Goal: Task Accomplishment & Management: Use online tool/utility

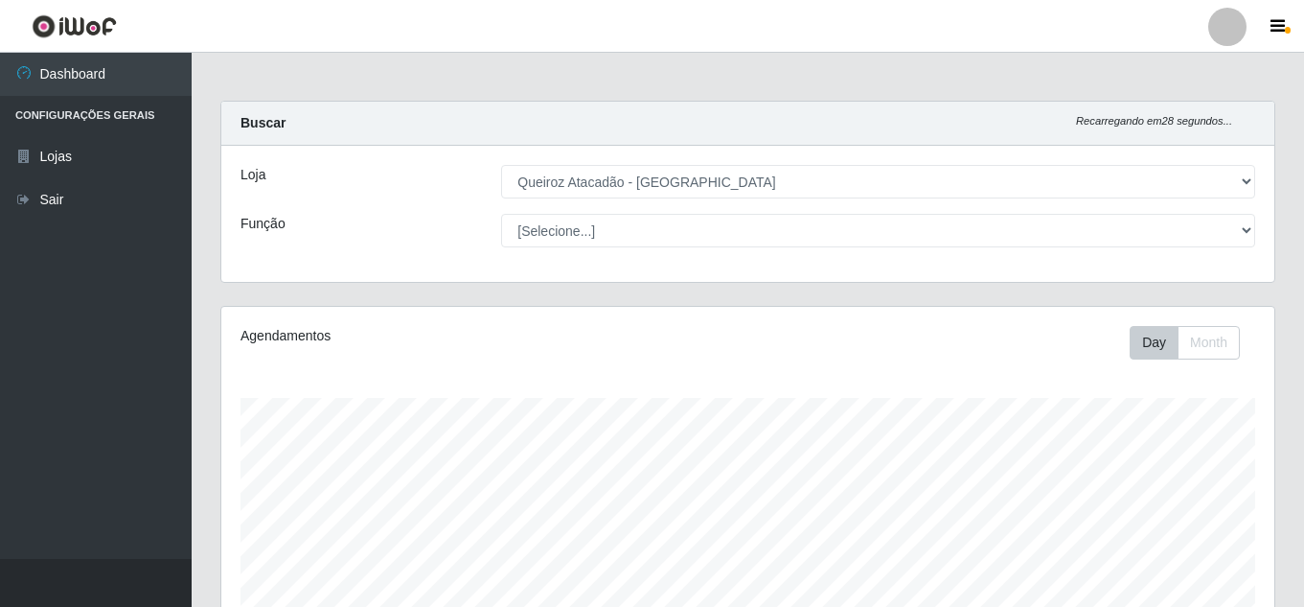
select select "225"
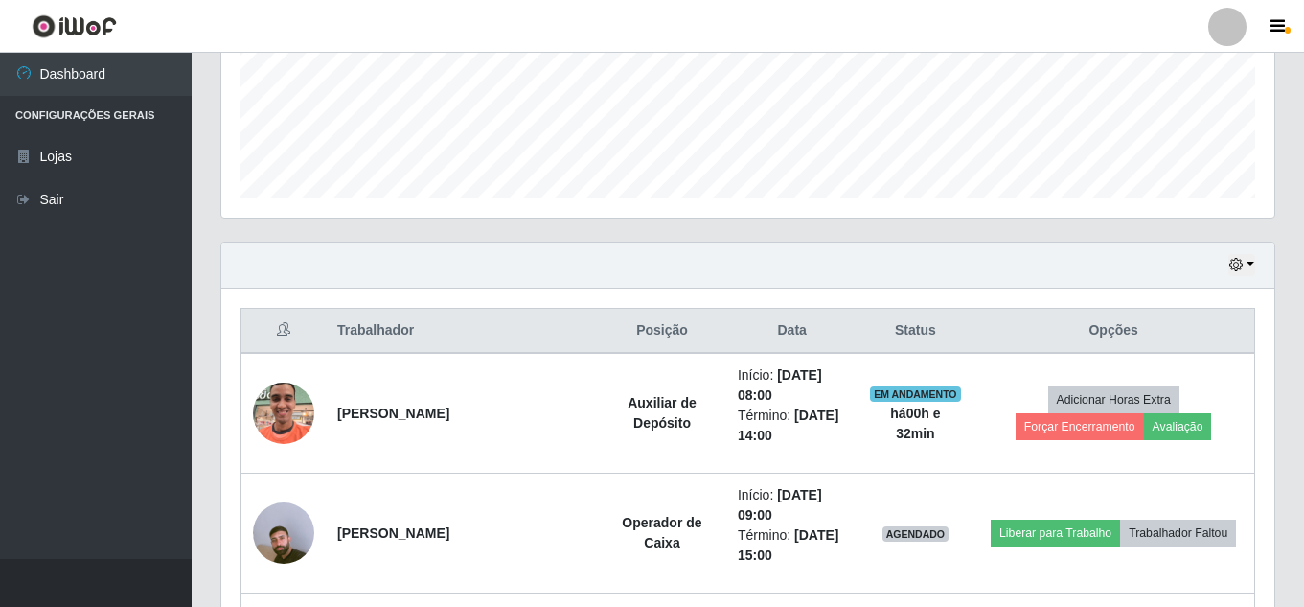
scroll to position [500, 0]
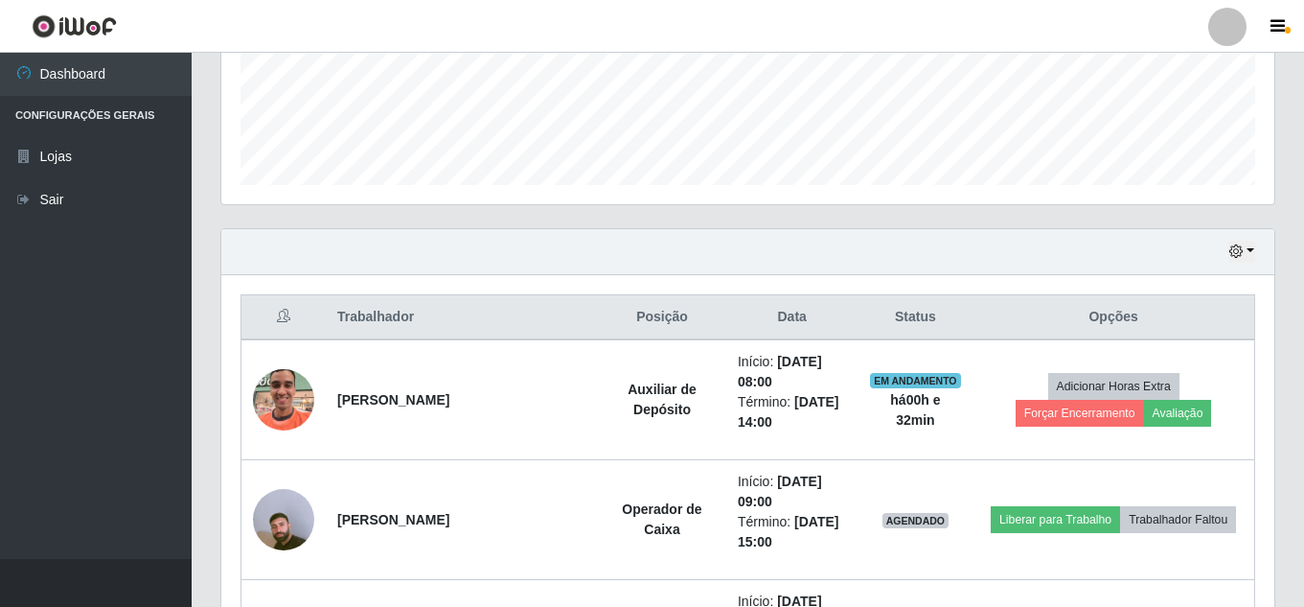
click at [877, 298] on th "Status" at bounding box center [915, 317] width 115 height 45
click at [1237, 264] on div "Hoje 1 dia 3 dias 1 Semana Não encerrados" at bounding box center [747, 252] width 1053 height 46
click at [1240, 254] on icon "button" at bounding box center [1236, 250] width 13 height 13
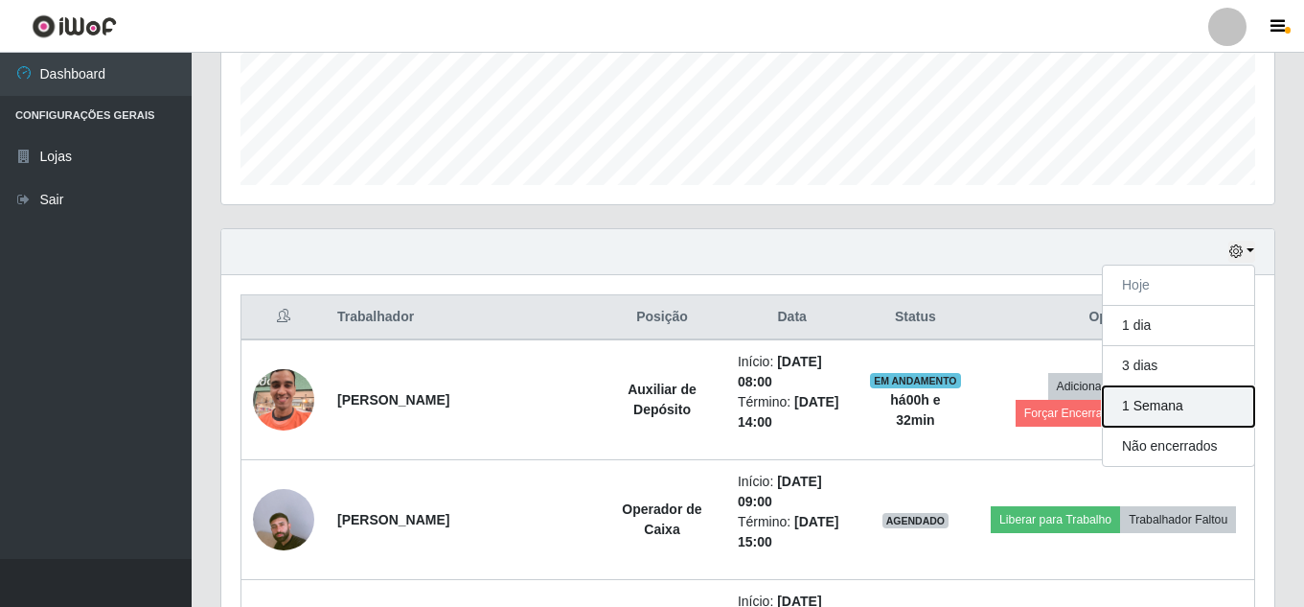
click at [1157, 399] on button "1 Semana" at bounding box center [1178, 406] width 151 height 40
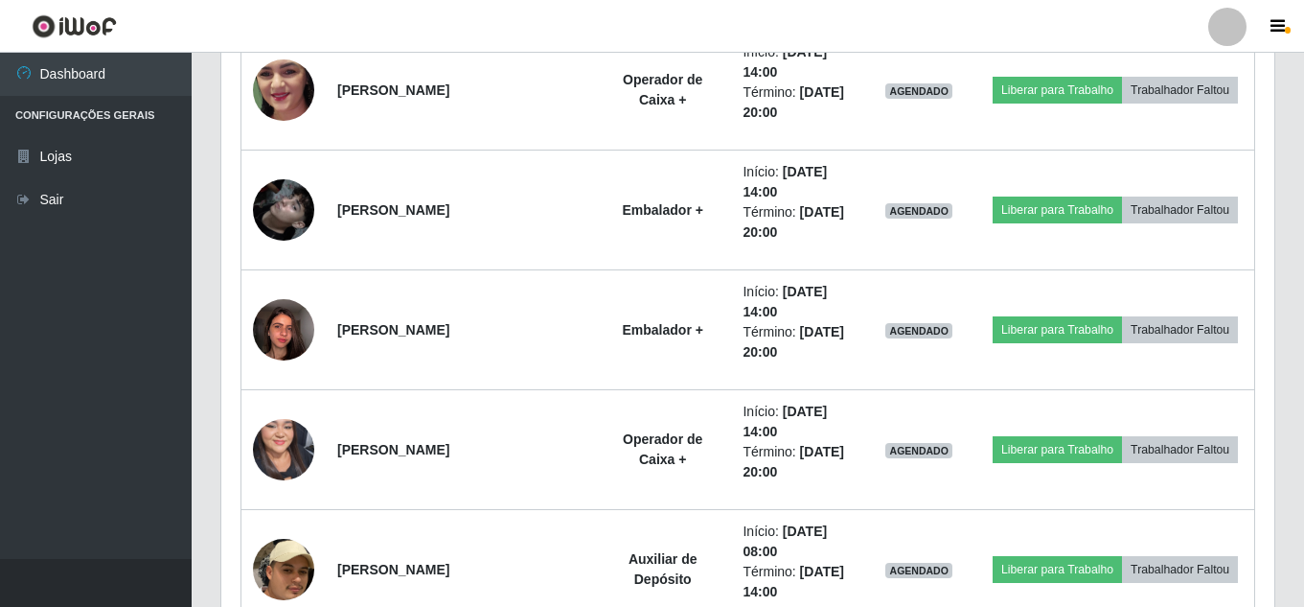
scroll to position [6101, 0]
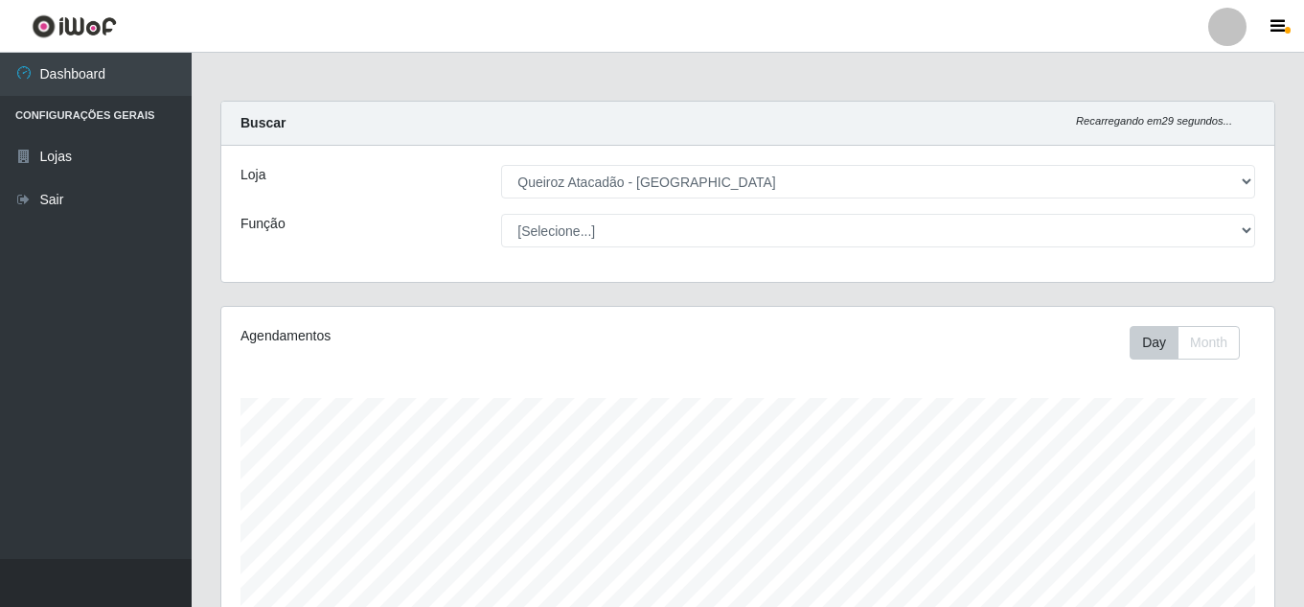
select select "225"
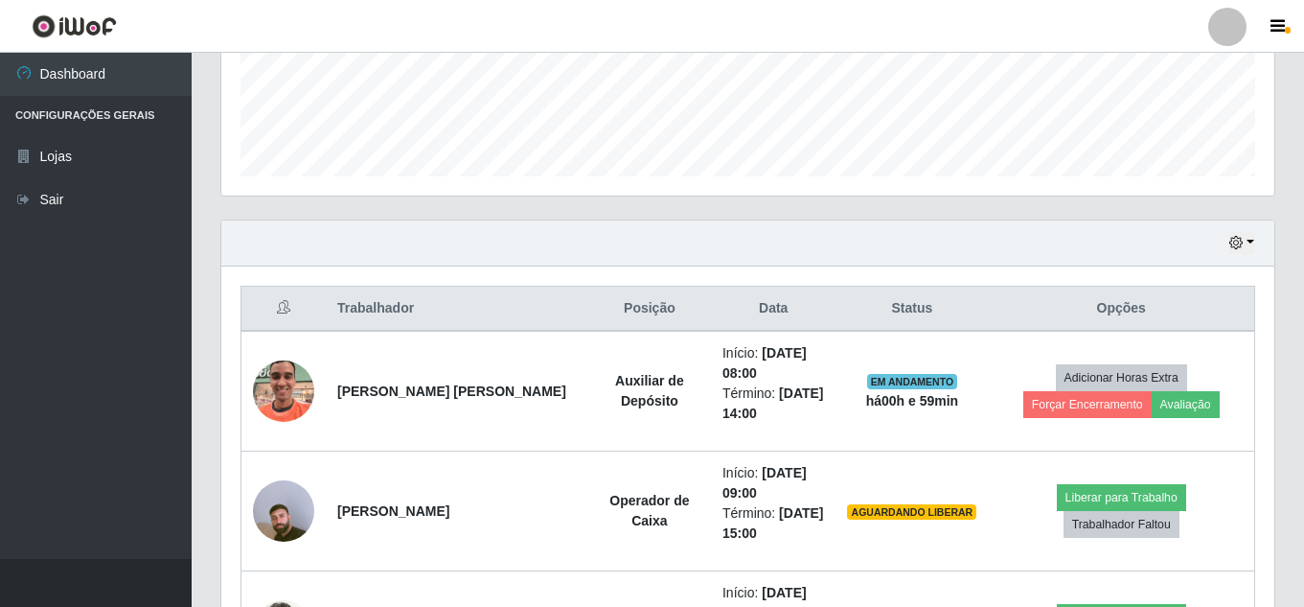
scroll to position [483, 0]
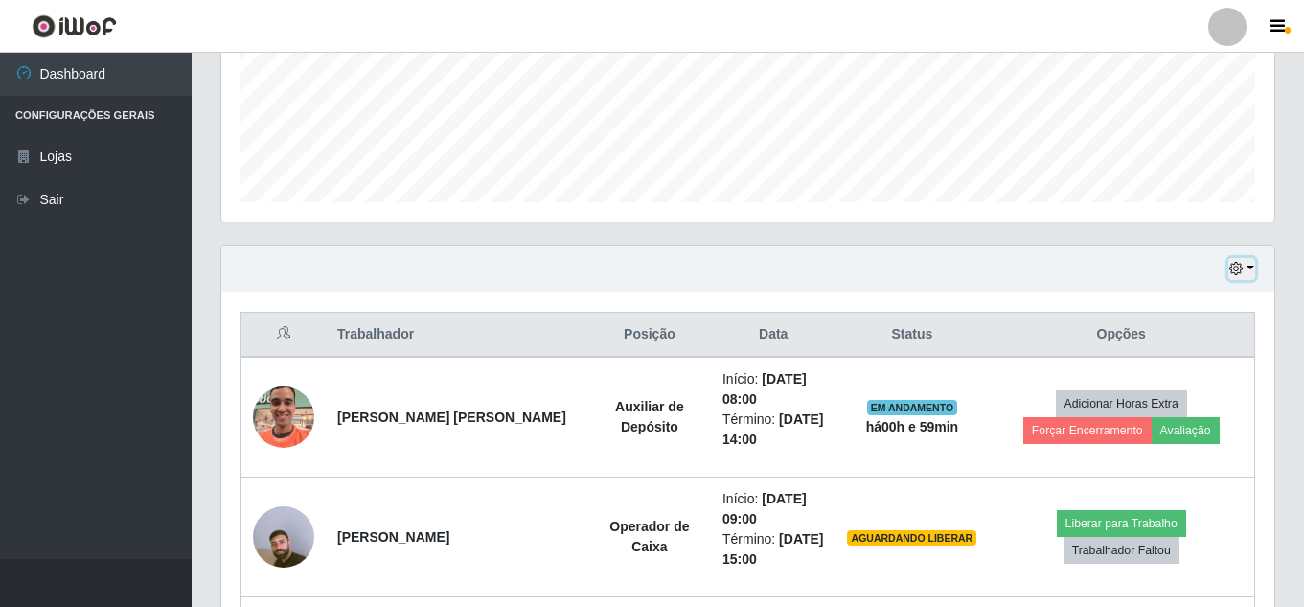
click at [1245, 265] on button "button" at bounding box center [1242, 269] width 27 height 22
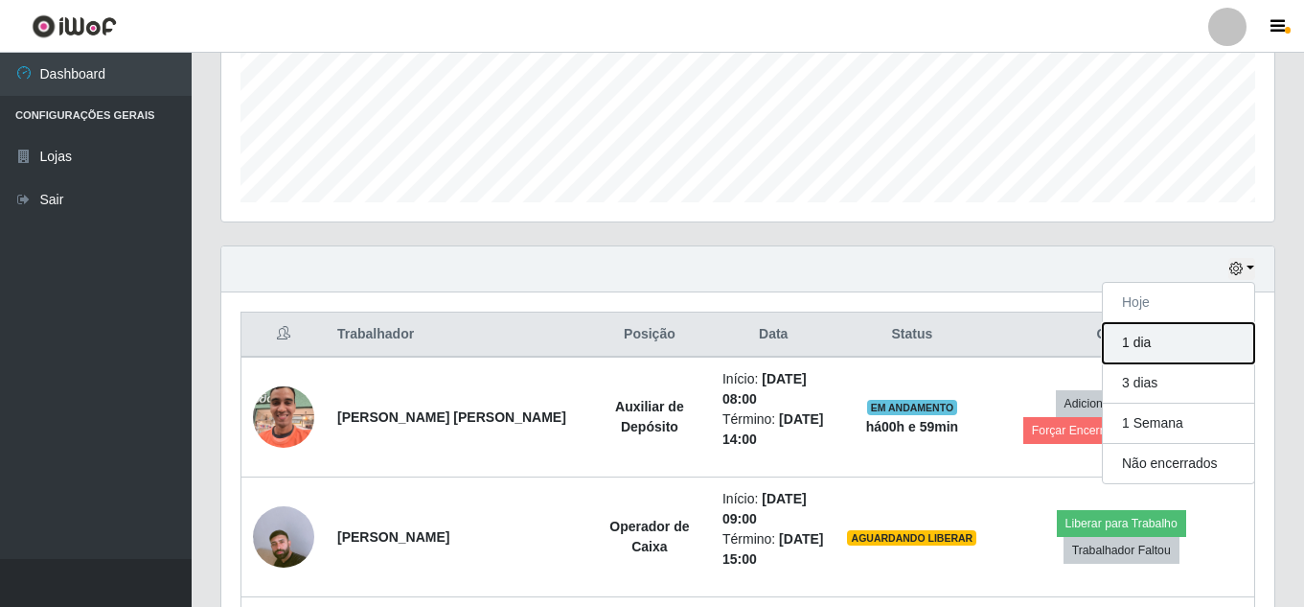
click at [1131, 341] on button "1 dia" at bounding box center [1178, 343] width 151 height 40
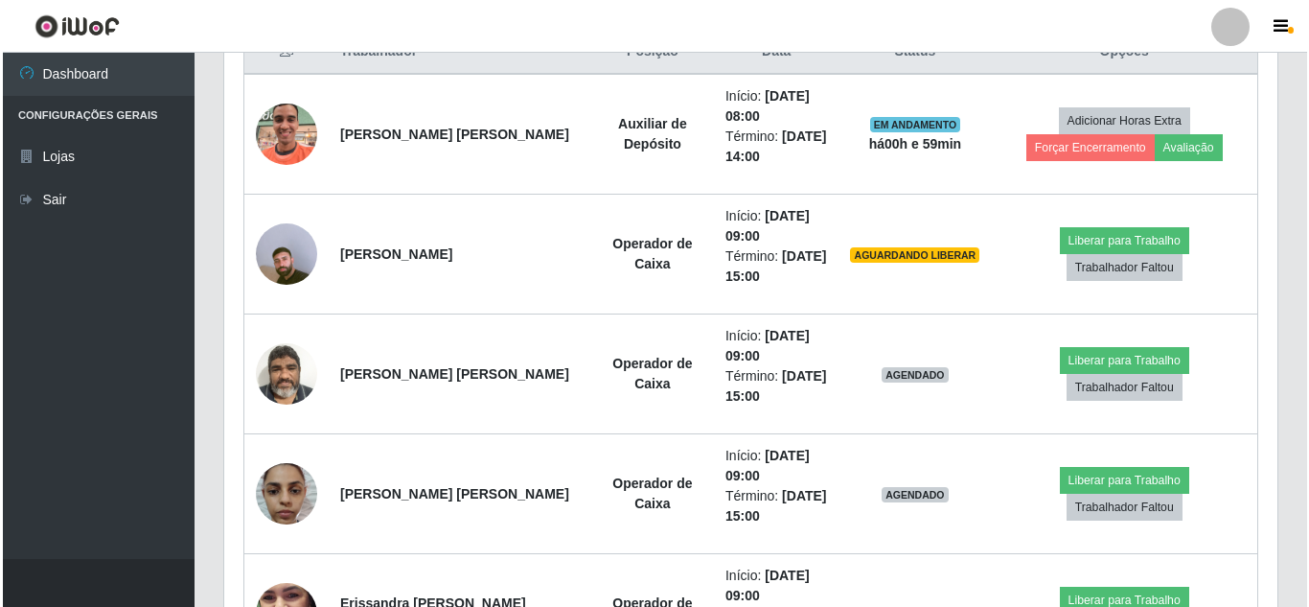
scroll to position [800, 0]
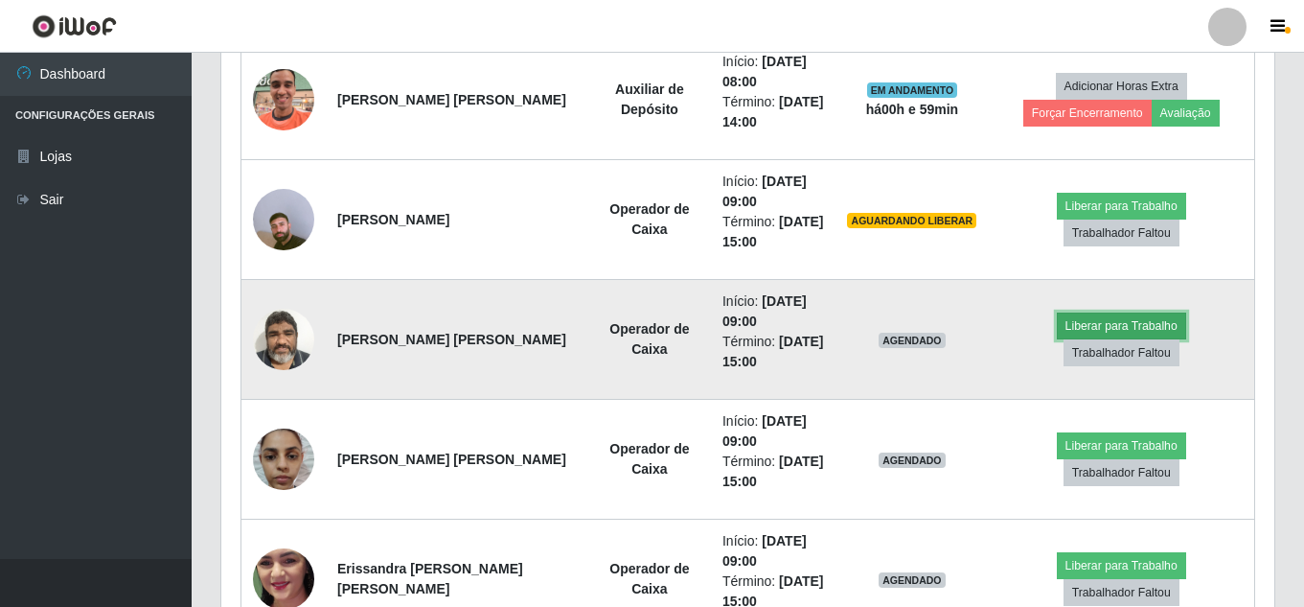
click at [1131, 326] on button "Liberar para Trabalho" at bounding box center [1121, 325] width 129 height 27
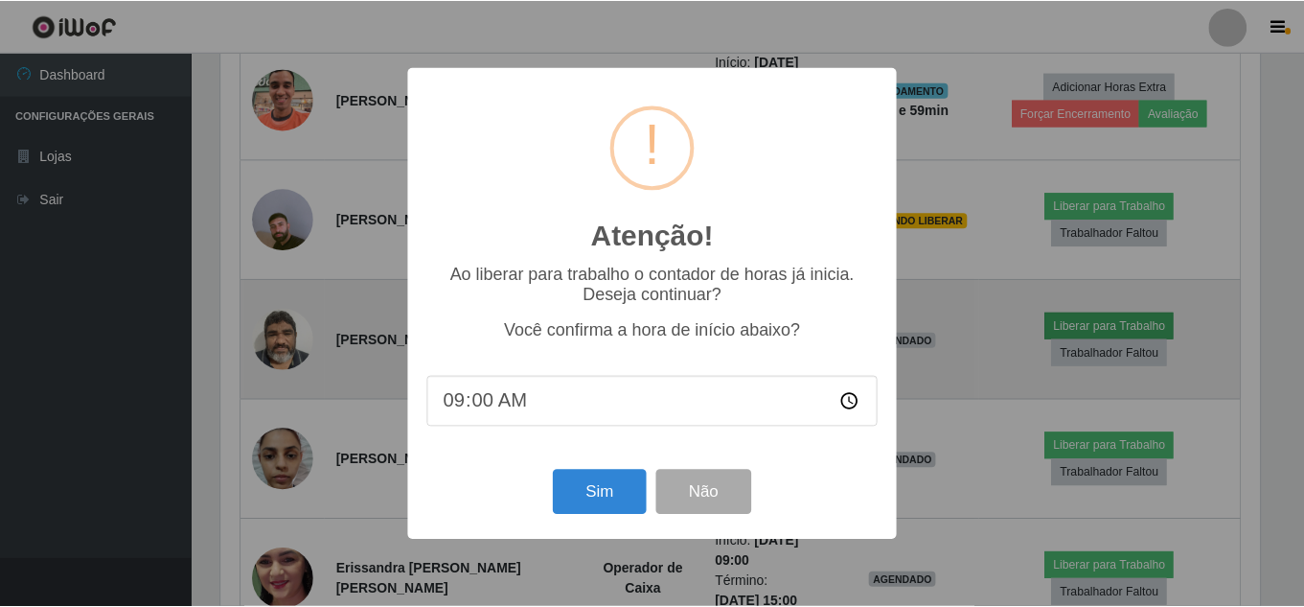
scroll to position [398, 1044]
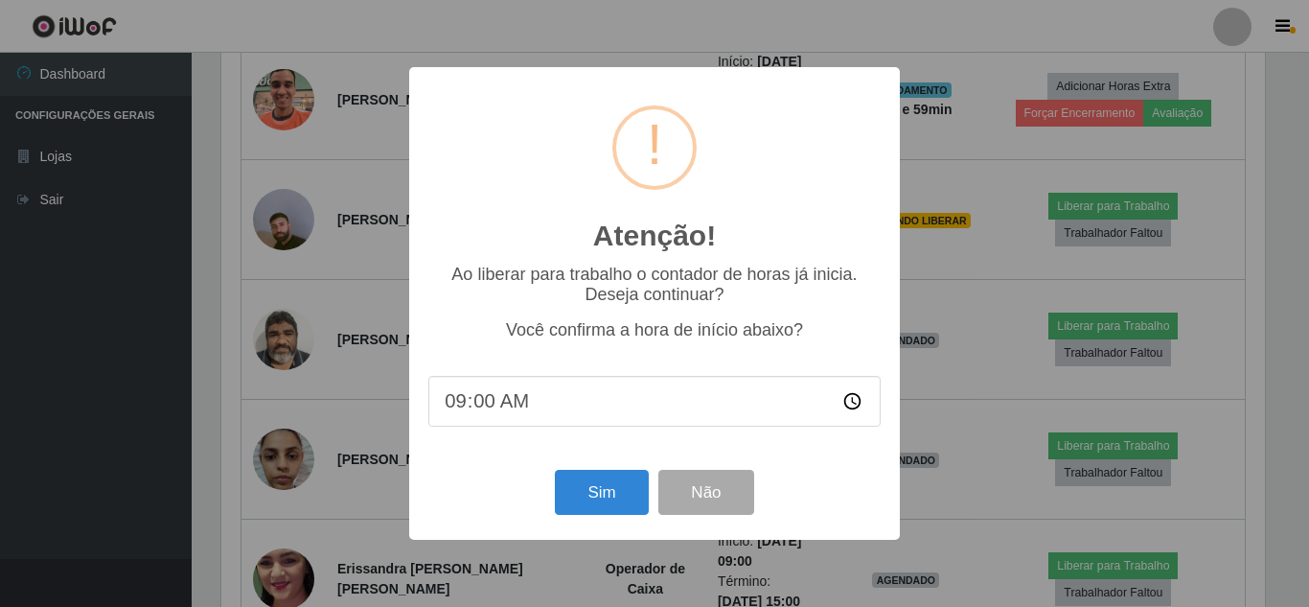
click at [1032, 284] on div "Atenção! × Ao liberar para trabalho o contador de horas já inicia. Deseja conti…" at bounding box center [654, 303] width 1309 height 607
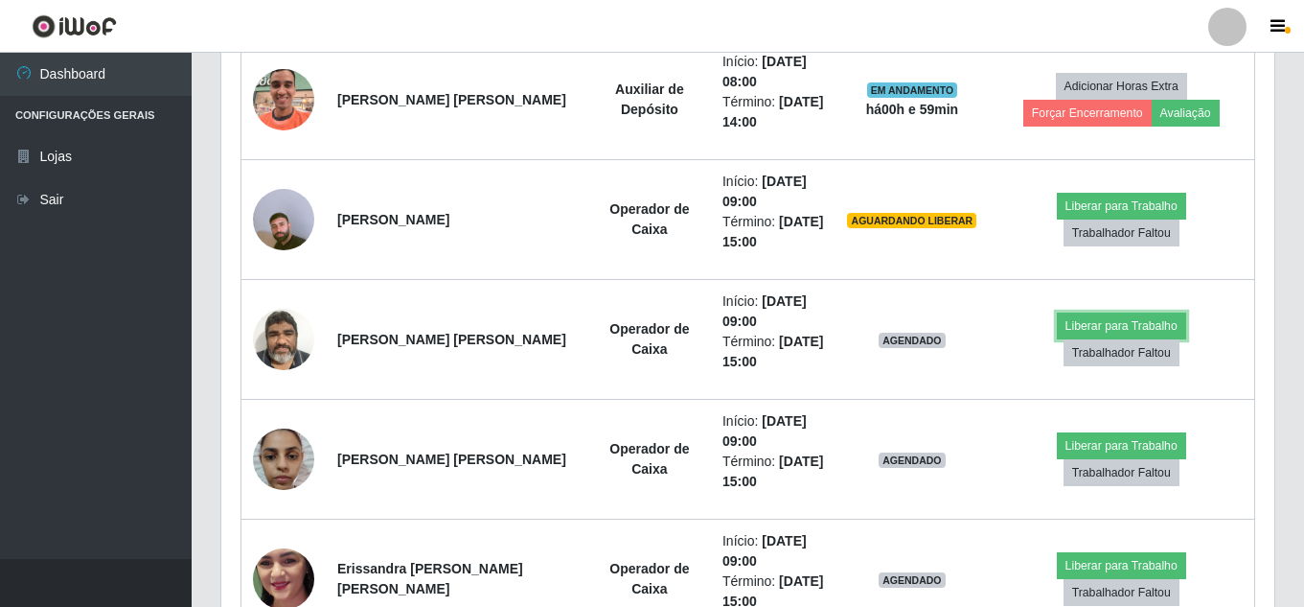
scroll to position [398, 1053]
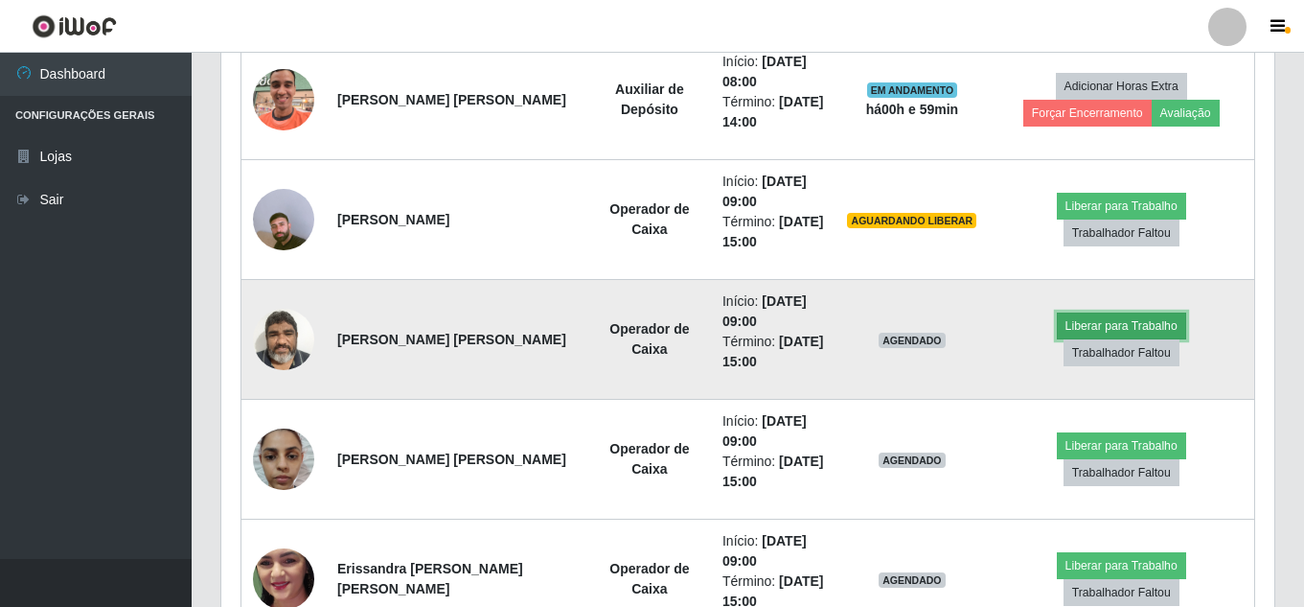
click at [1076, 323] on button "Liberar para Trabalho" at bounding box center [1121, 325] width 129 height 27
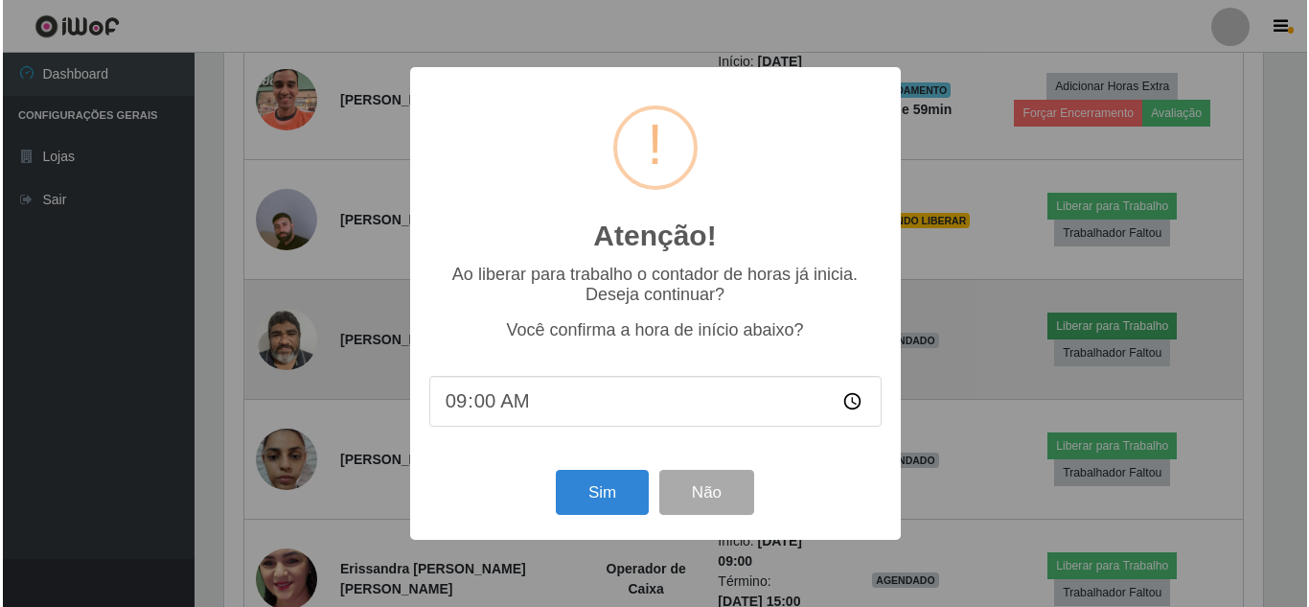
scroll to position [398, 1044]
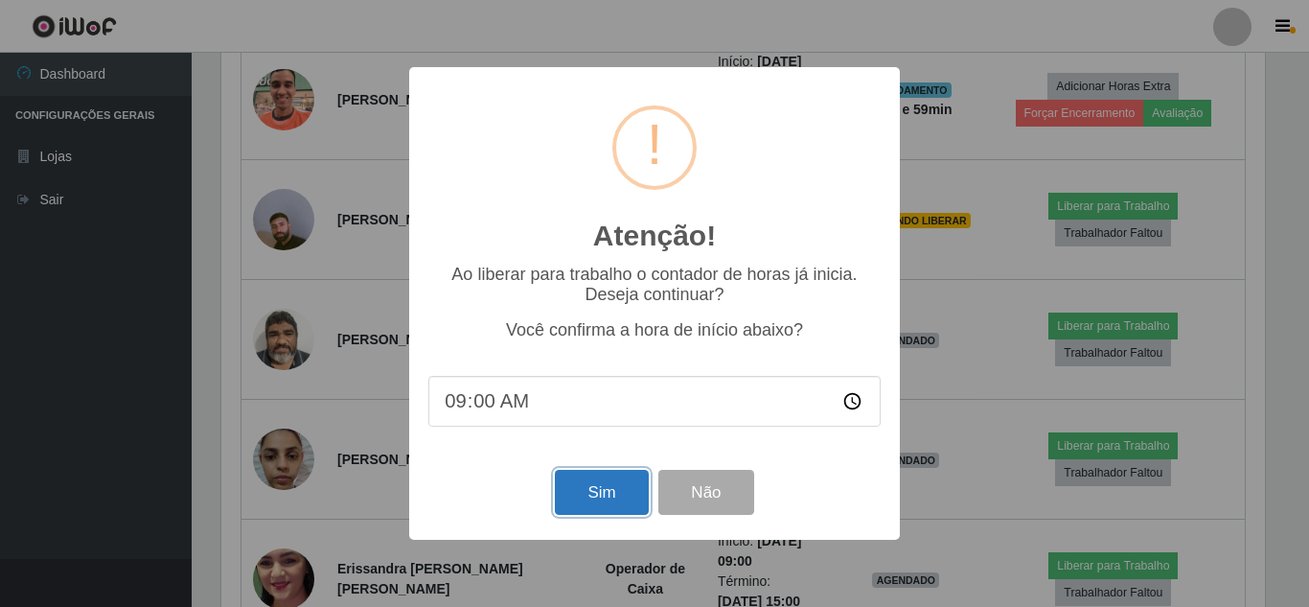
click at [628, 482] on button "Sim" at bounding box center [601, 492] width 93 height 45
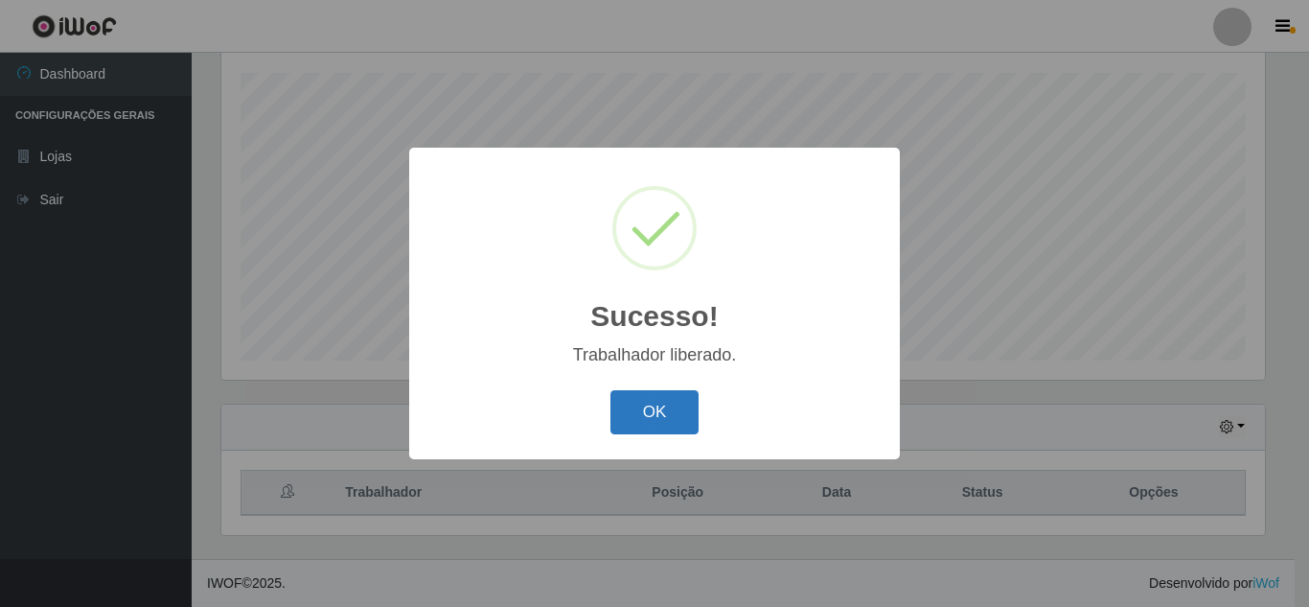
click at [690, 406] on button "OK" at bounding box center [654, 412] width 89 height 45
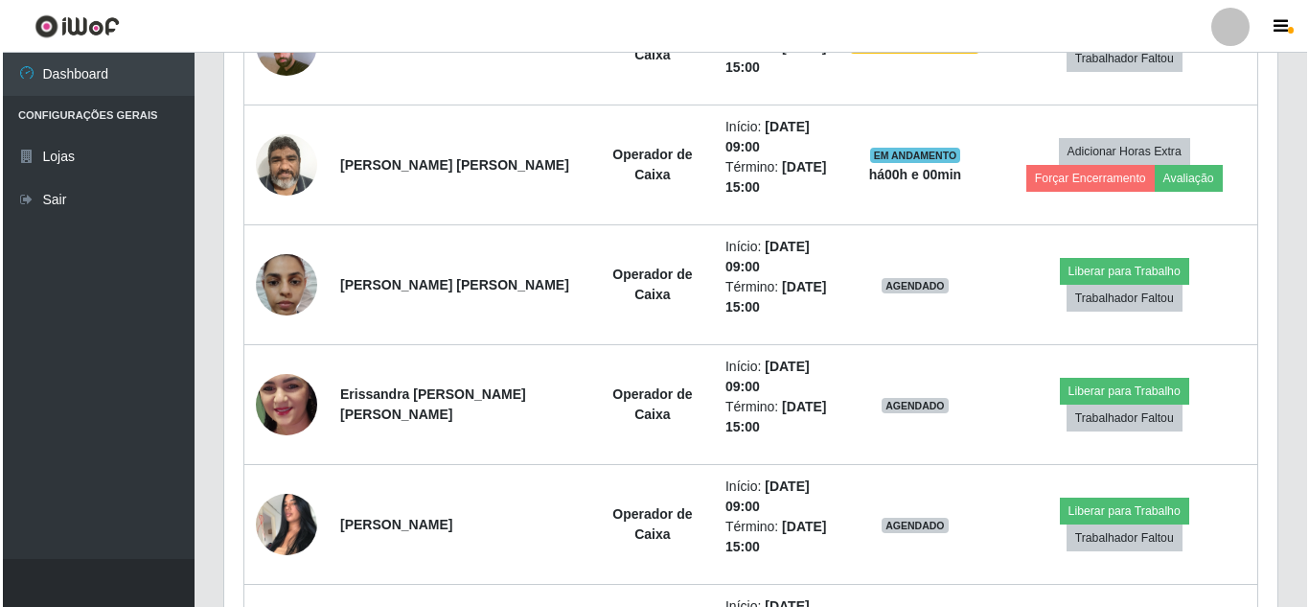
scroll to position [1057, 0]
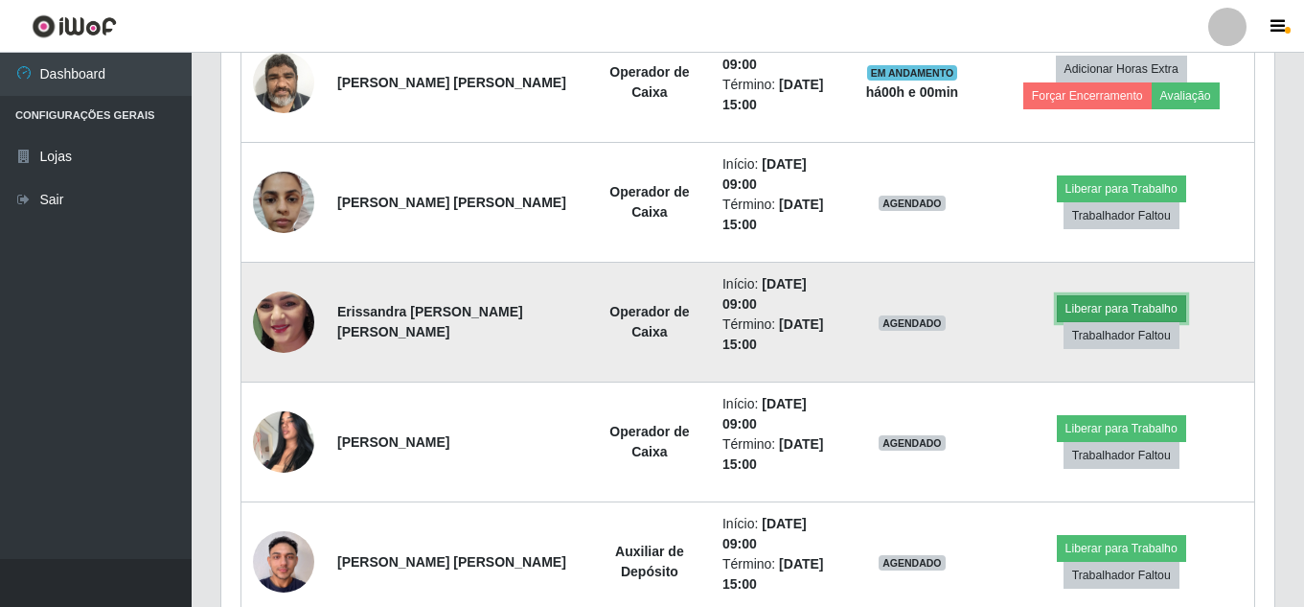
click at [1153, 310] on button "Liberar para Trabalho" at bounding box center [1121, 308] width 129 height 27
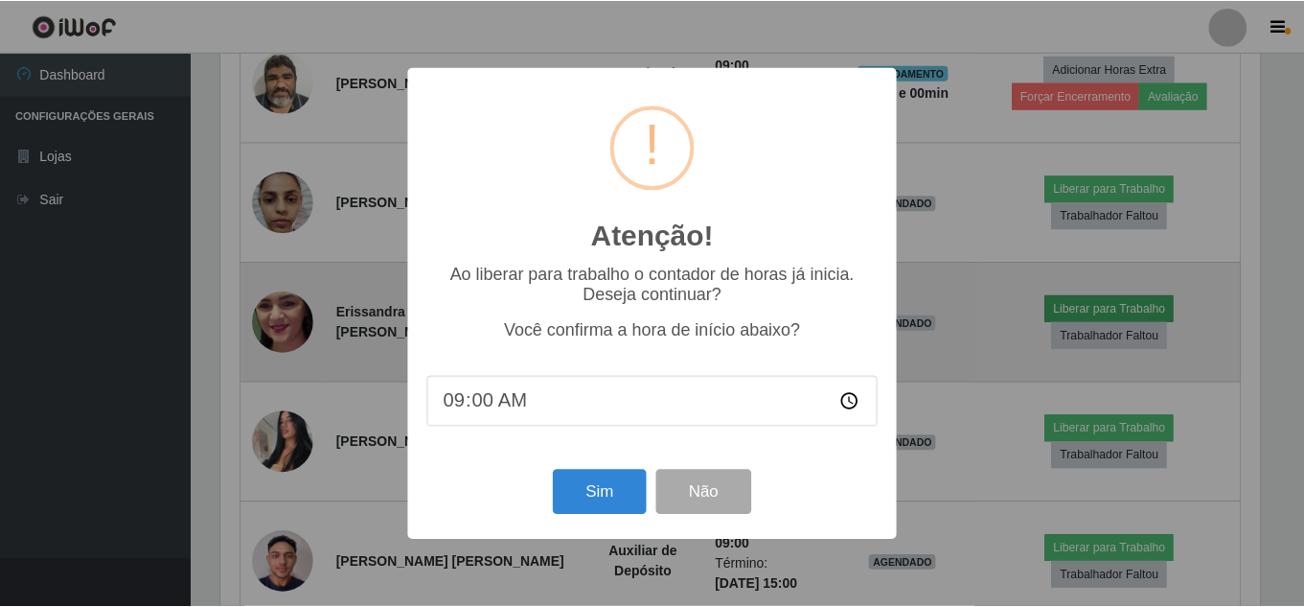
scroll to position [398, 1044]
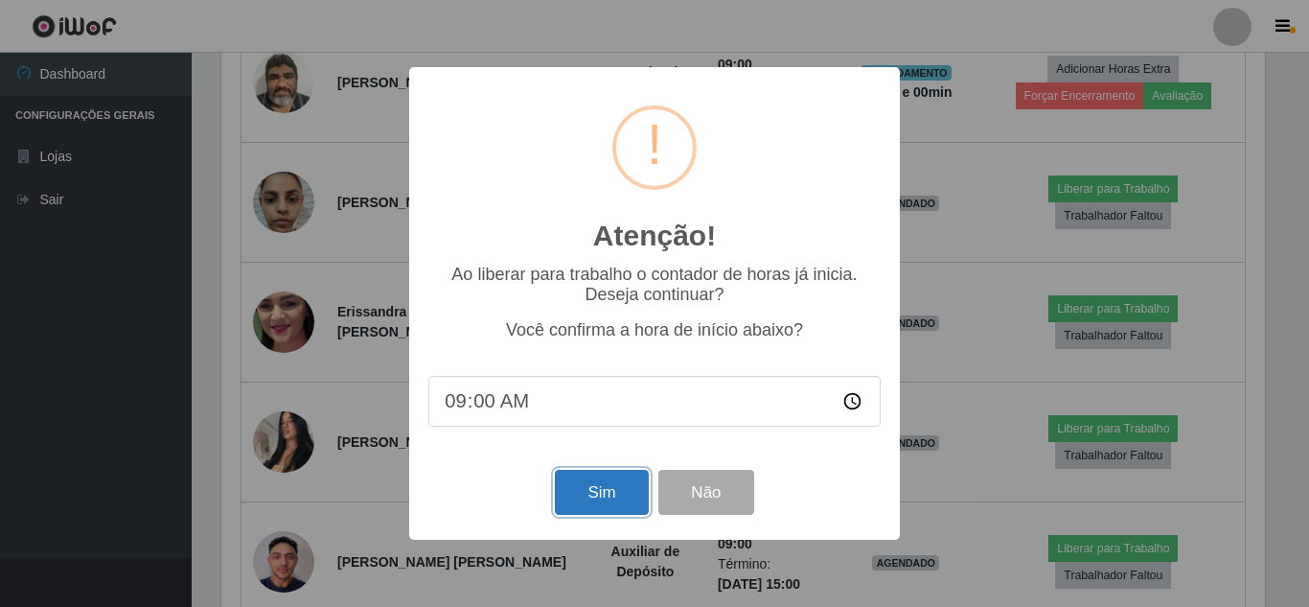
click at [596, 501] on button "Sim" at bounding box center [601, 492] width 93 height 45
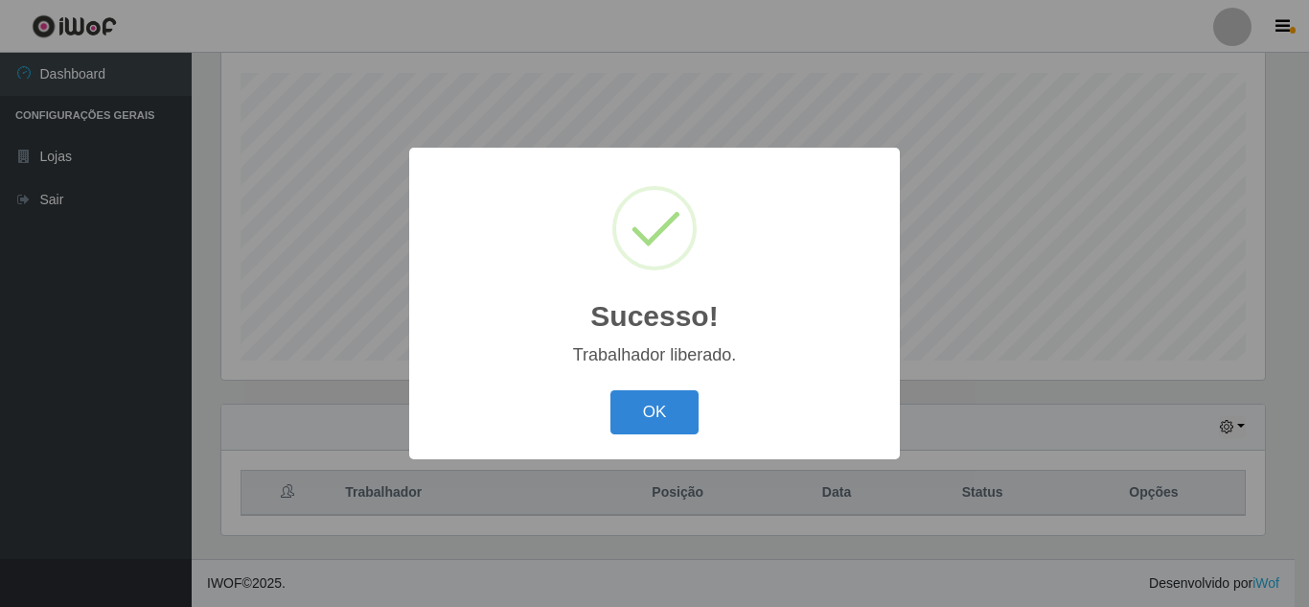
click at [669, 408] on button "OK" at bounding box center [654, 412] width 89 height 45
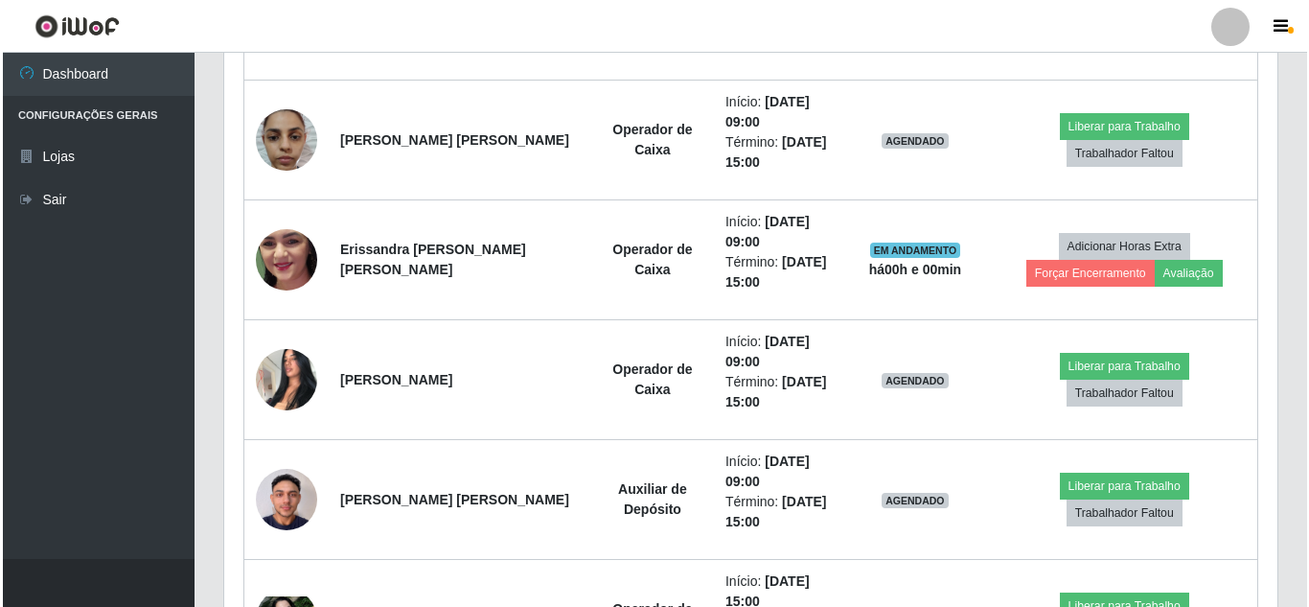
scroll to position [1156, 0]
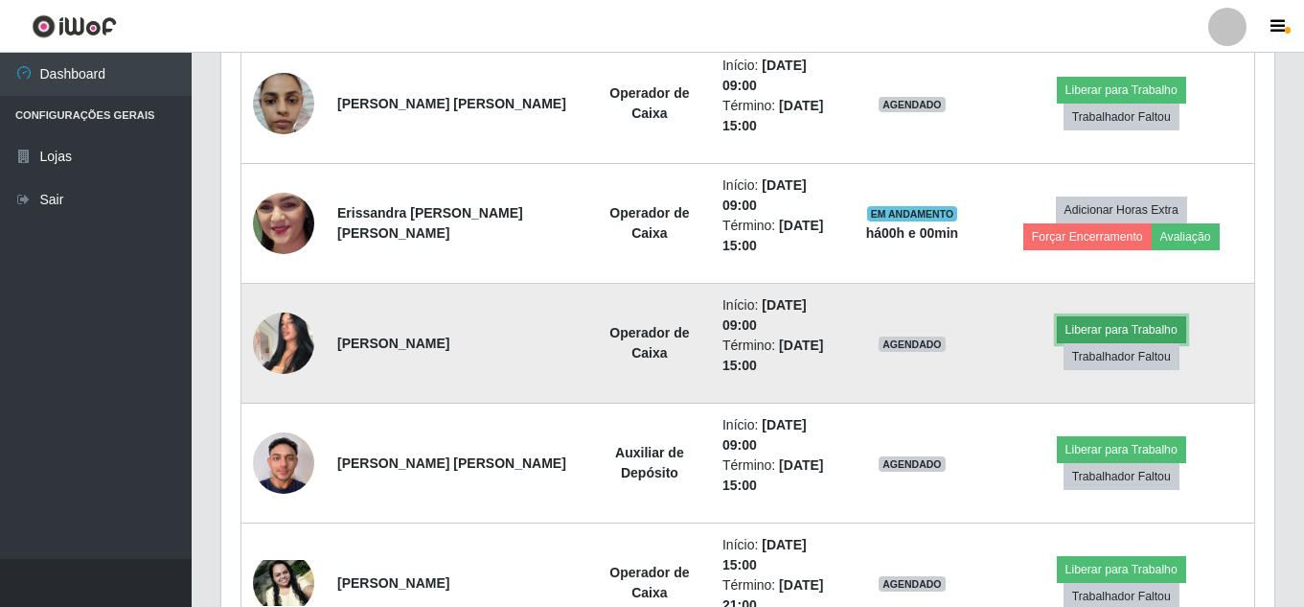
click at [1144, 318] on button "Liberar para Trabalho" at bounding box center [1121, 329] width 129 height 27
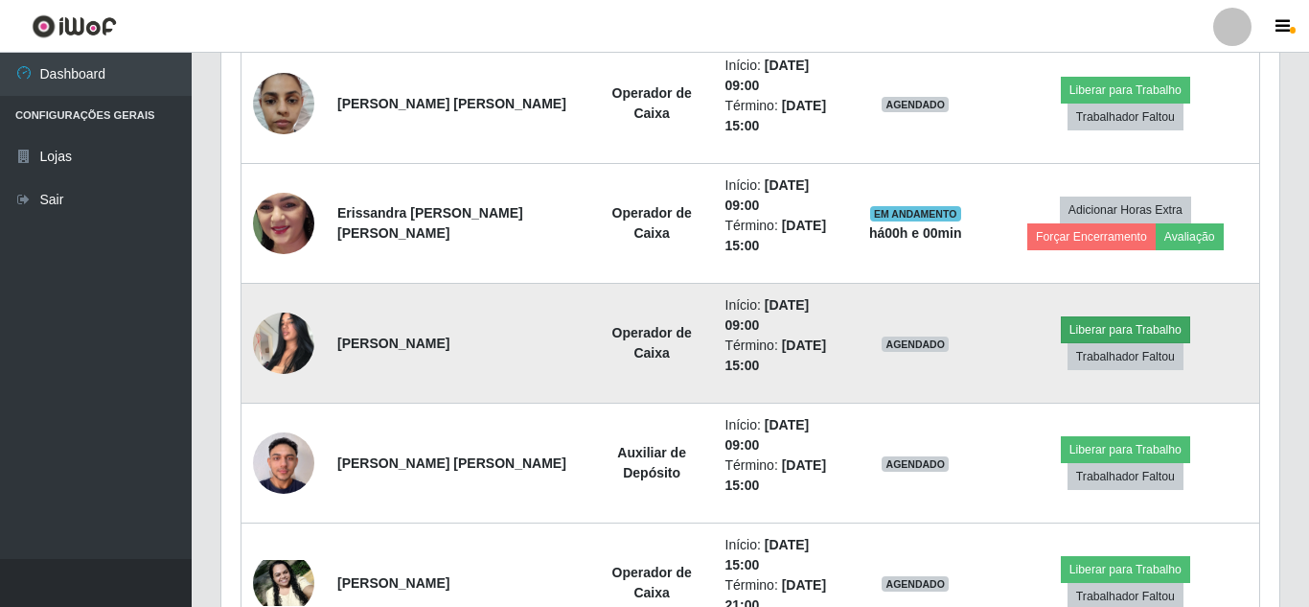
scroll to position [0, 0]
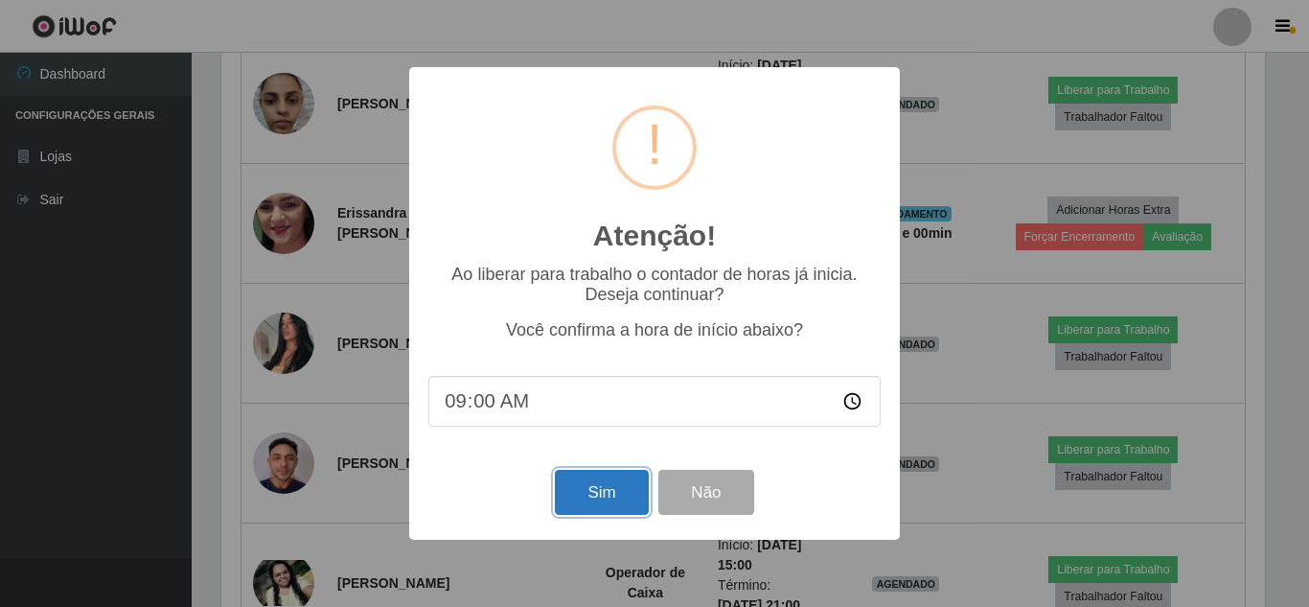
click at [615, 484] on button "Sim" at bounding box center [601, 492] width 93 height 45
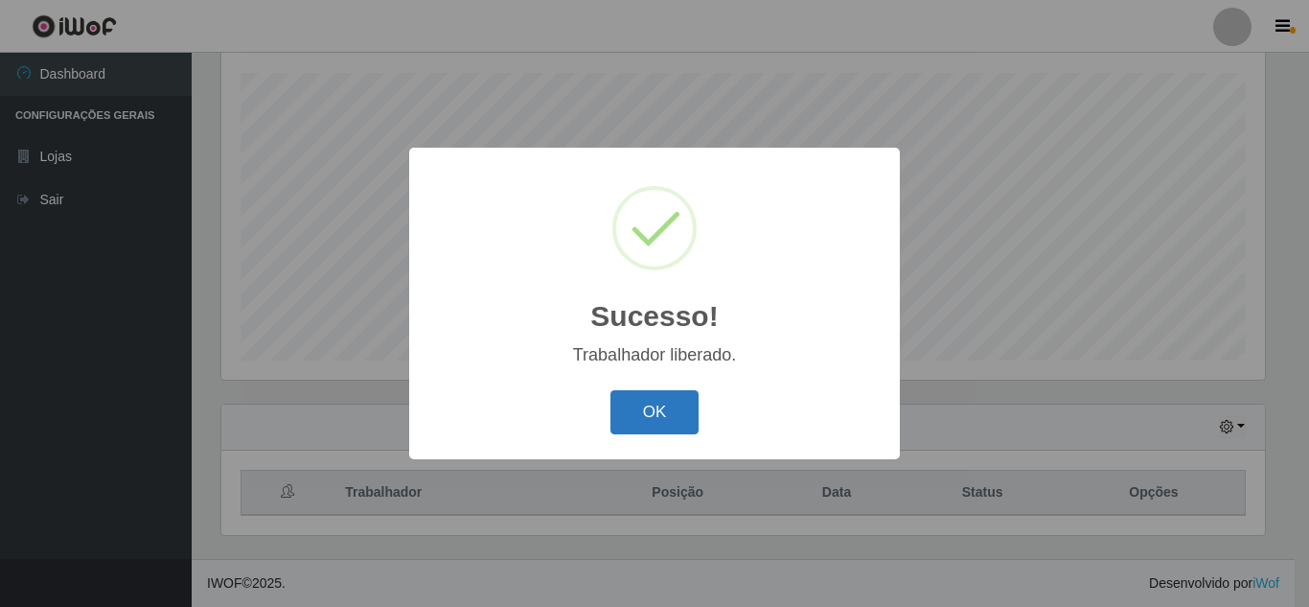
click at [646, 421] on button "OK" at bounding box center [654, 412] width 89 height 45
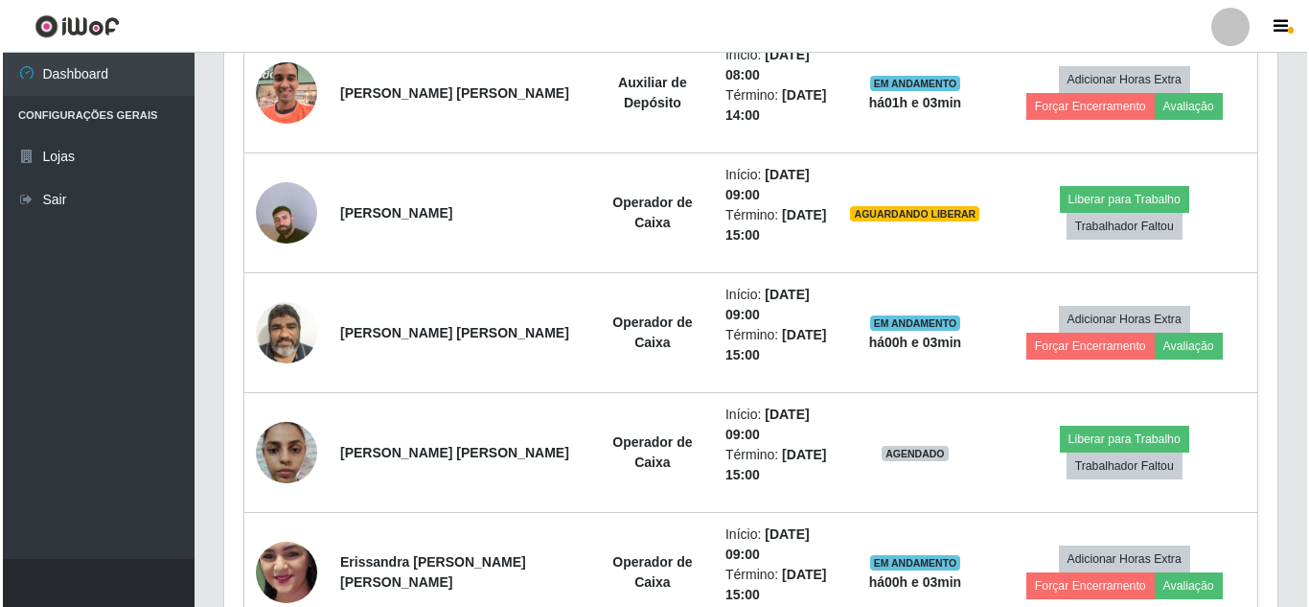
scroll to position [814, 0]
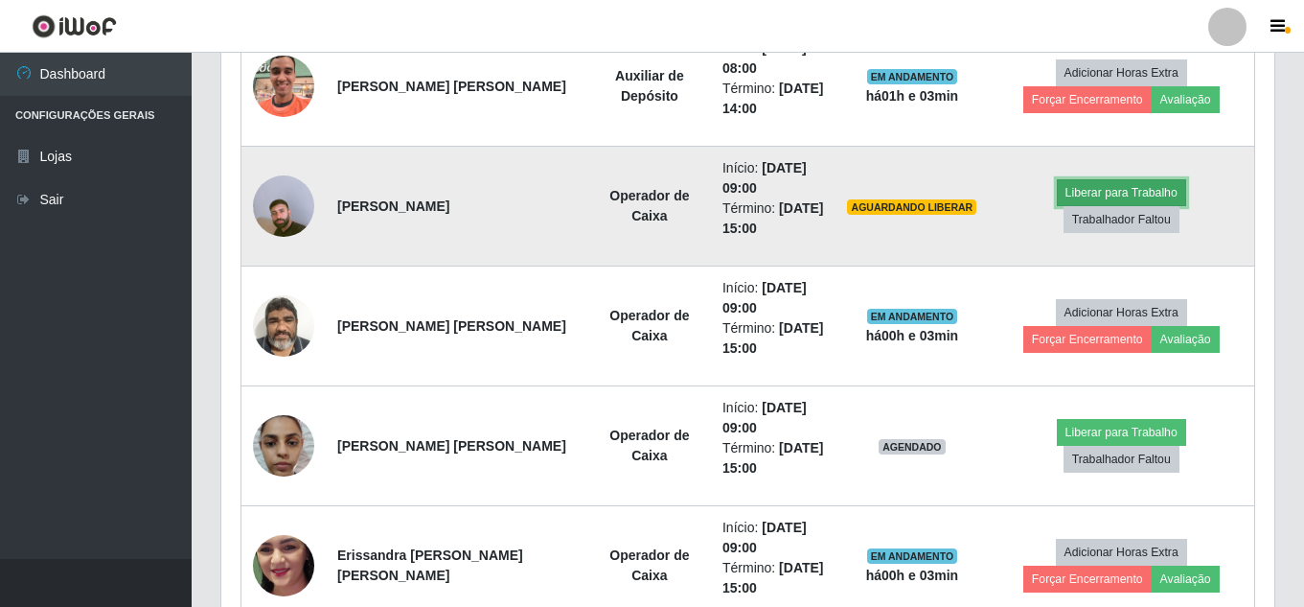
click at [1085, 192] on button "Liberar para Trabalho" at bounding box center [1121, 192] width 129 height 27
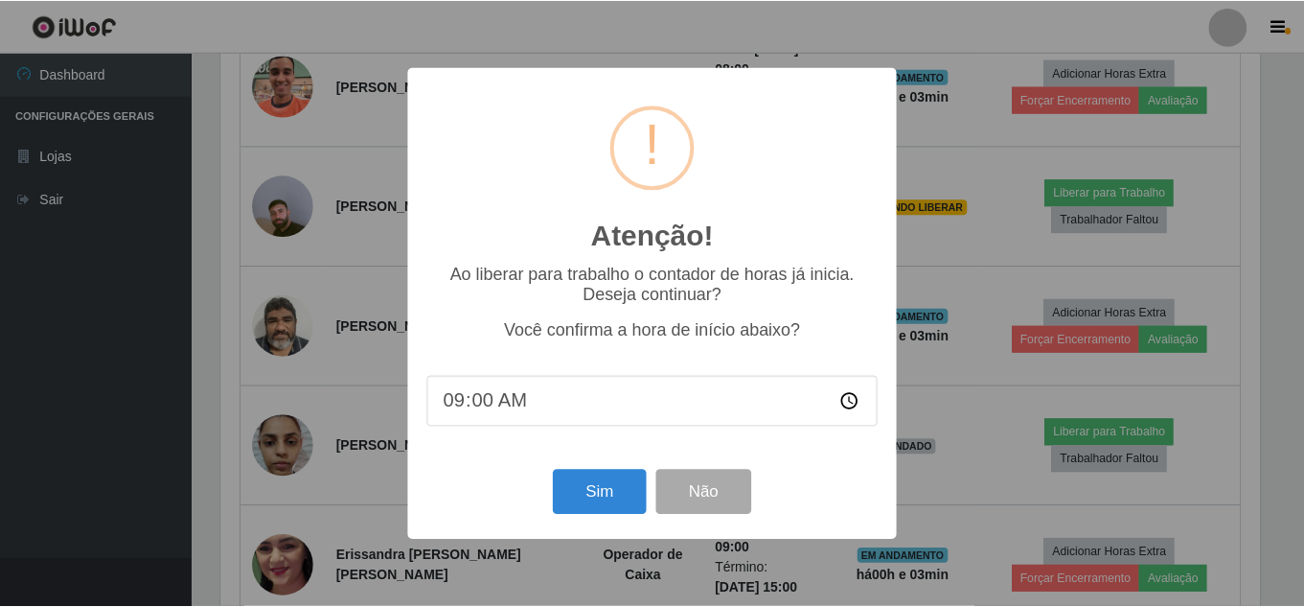
scroll to position [398, 1044]
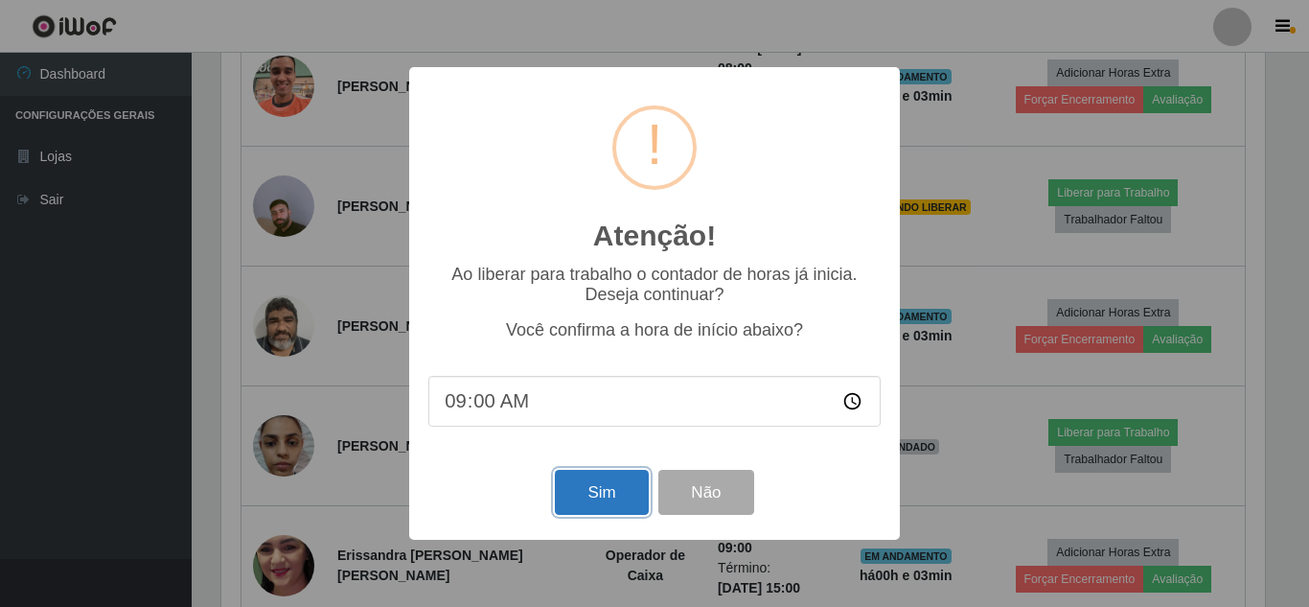
click at [615, 501] on button "Sim" at bounding box center [601, 492] width 93 height 45
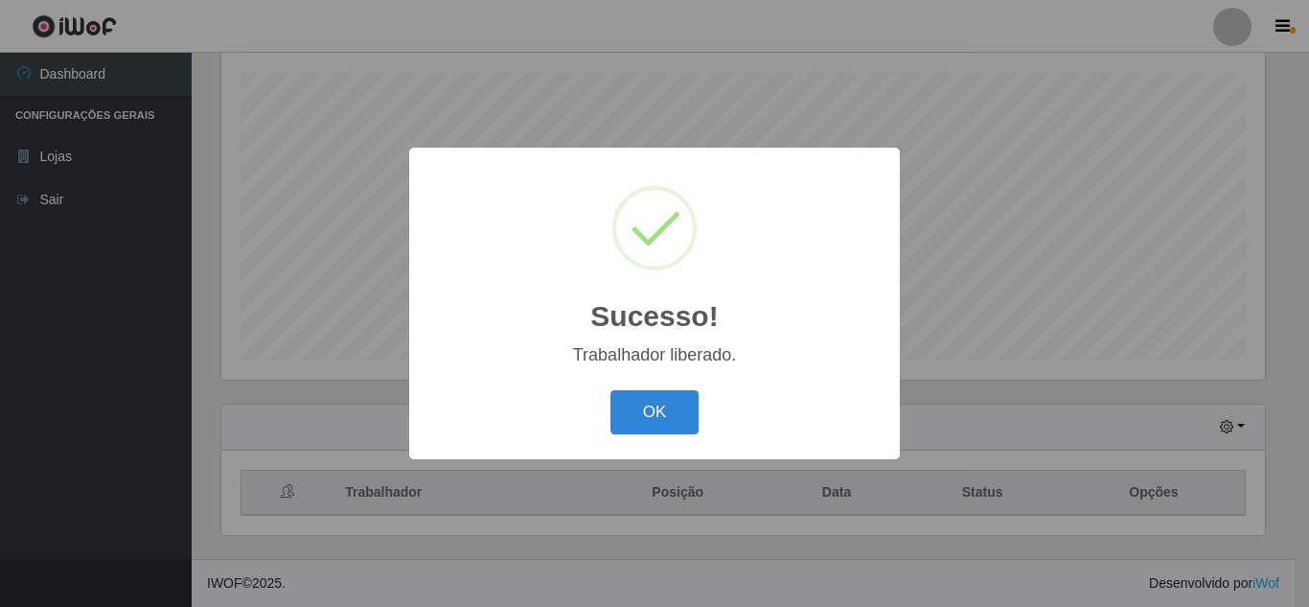
click at [610, 390] on button "OK" at bounding box center [654, 412] width 89 height 45
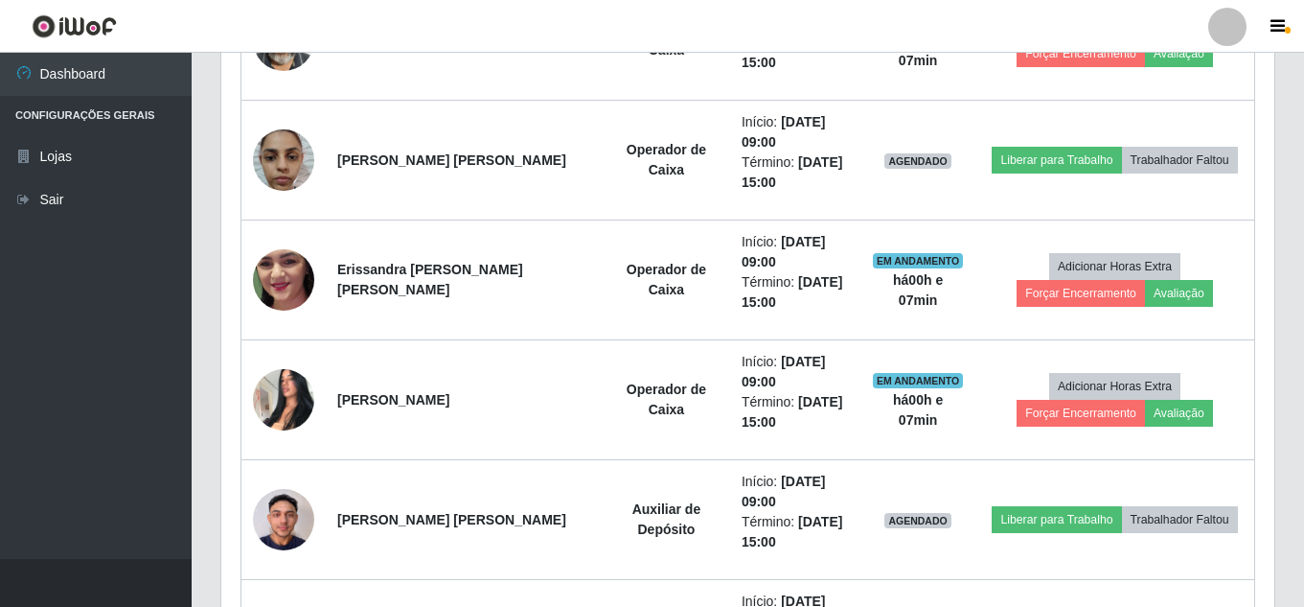
scroll to position [1127, 0]
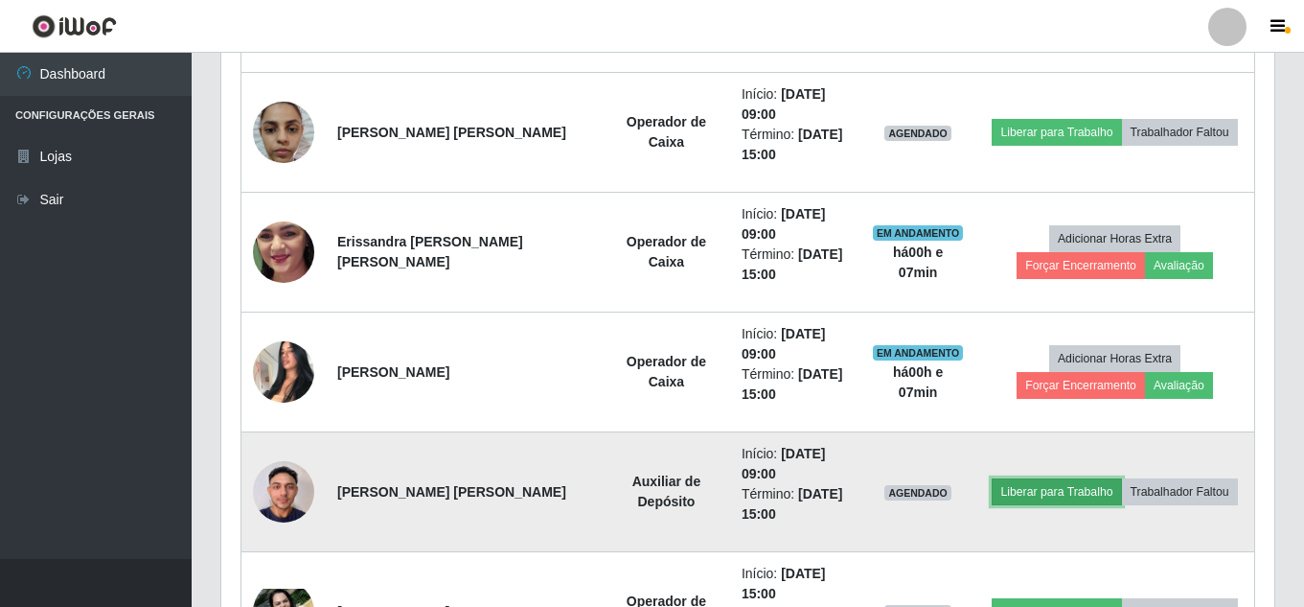
click at [1024, 481] on button "Liberar para Trabalho" at bounding box center [1056, 491] width 129 height 27
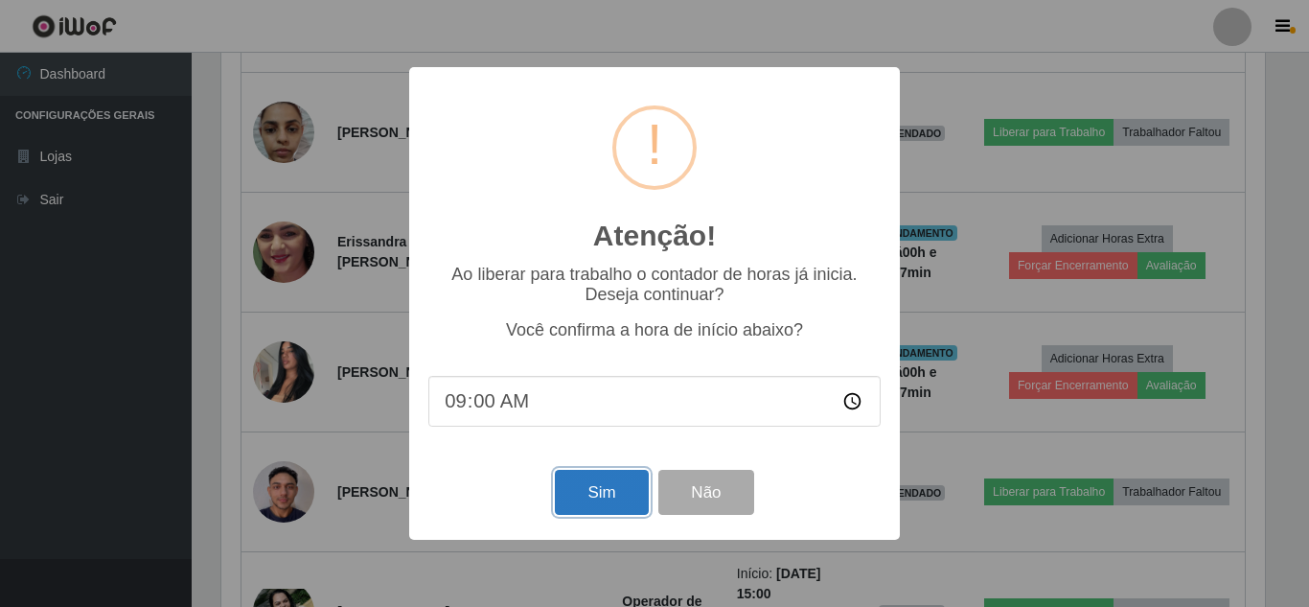
click at [612, 497] on button "Sim" at bounding box center [601, 492] width 93 height 45
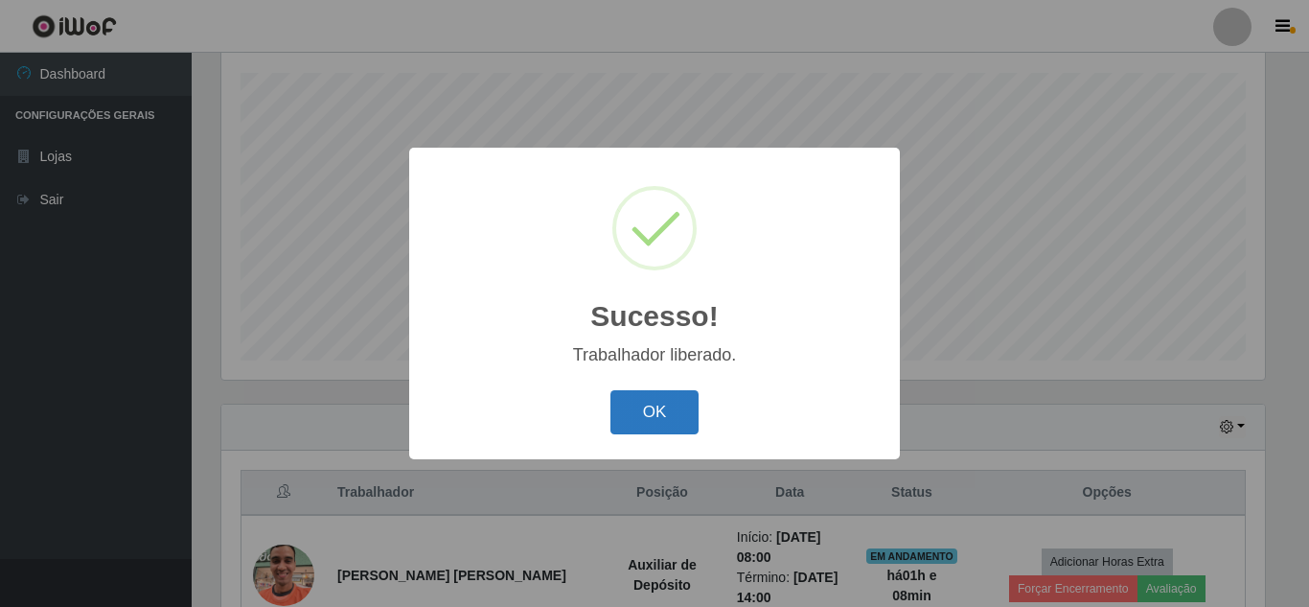
click at [656, 415] on button "OK" at bounding box center [654, 412] width 89 height 45
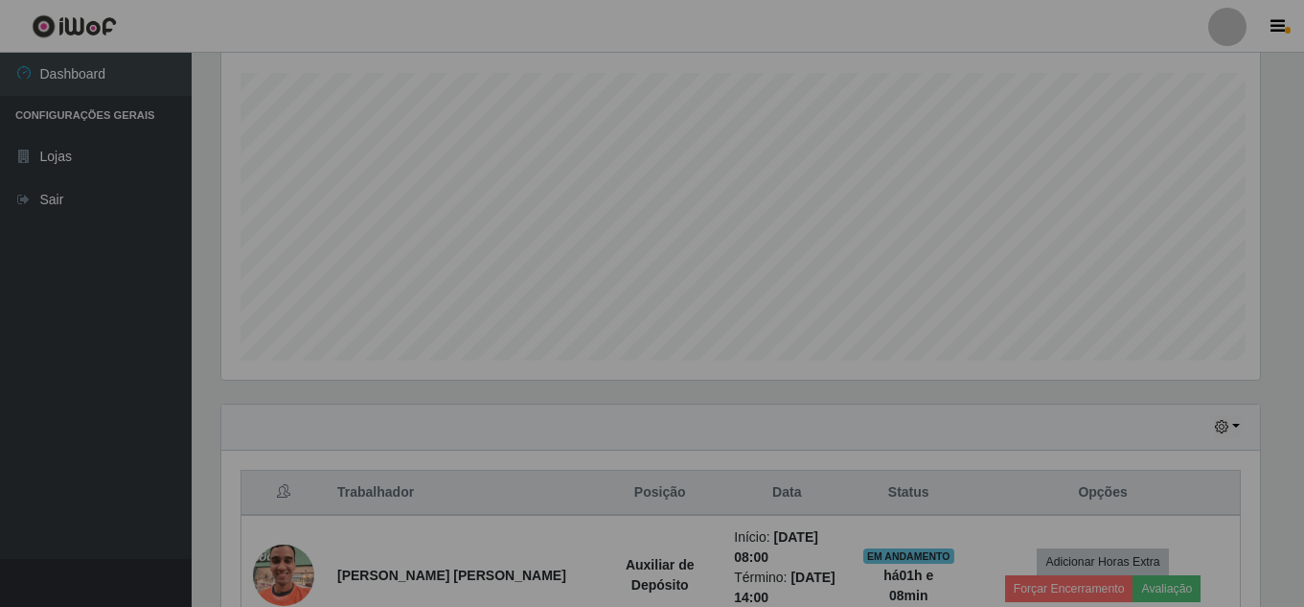
scroll to position [398, 1053]
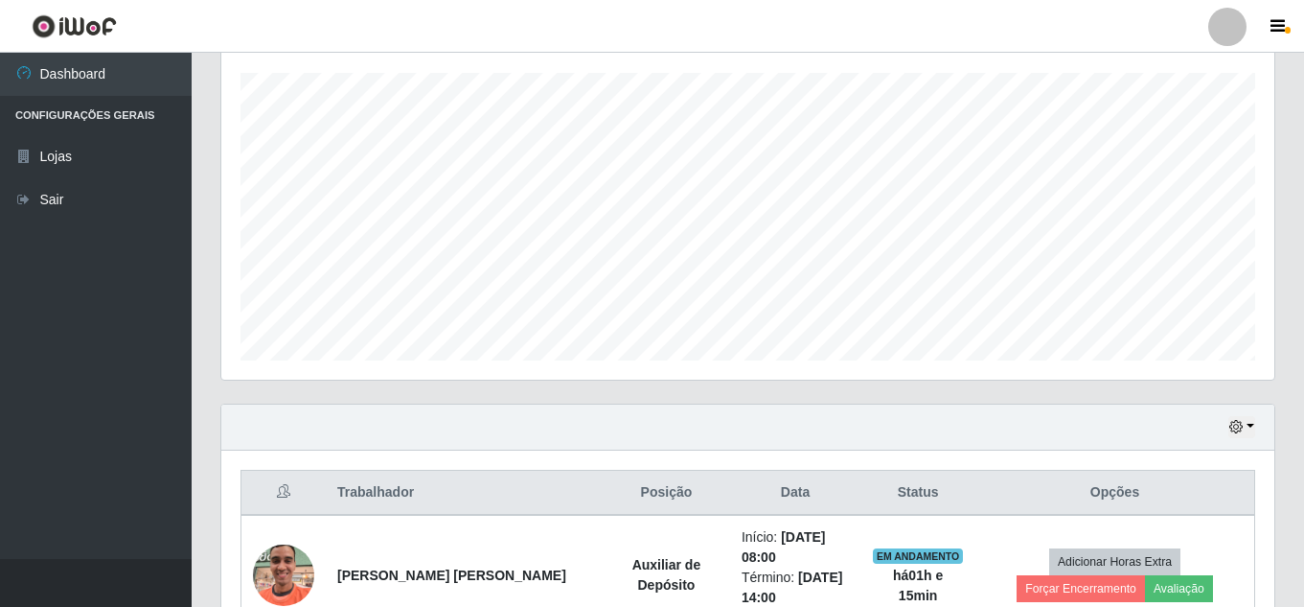
drag, startPoint x: 1300, startPoint y: 90, endPoint x: 1306, endPoint y: 150, distance: 60.7
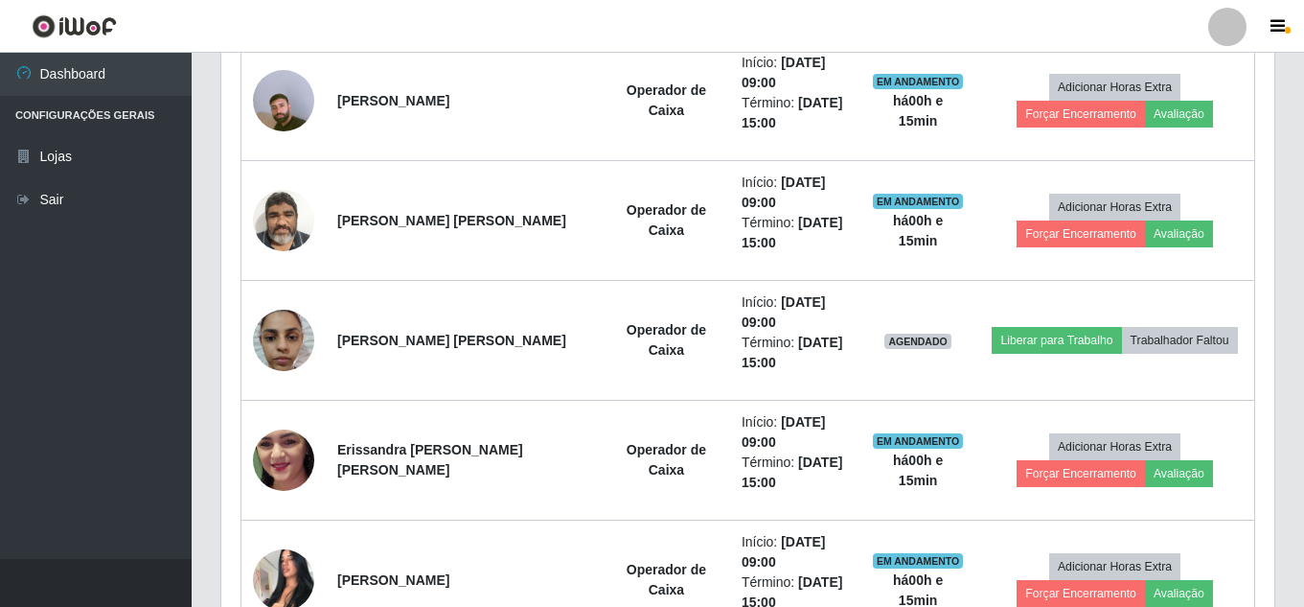
scroll to position [967, 0]
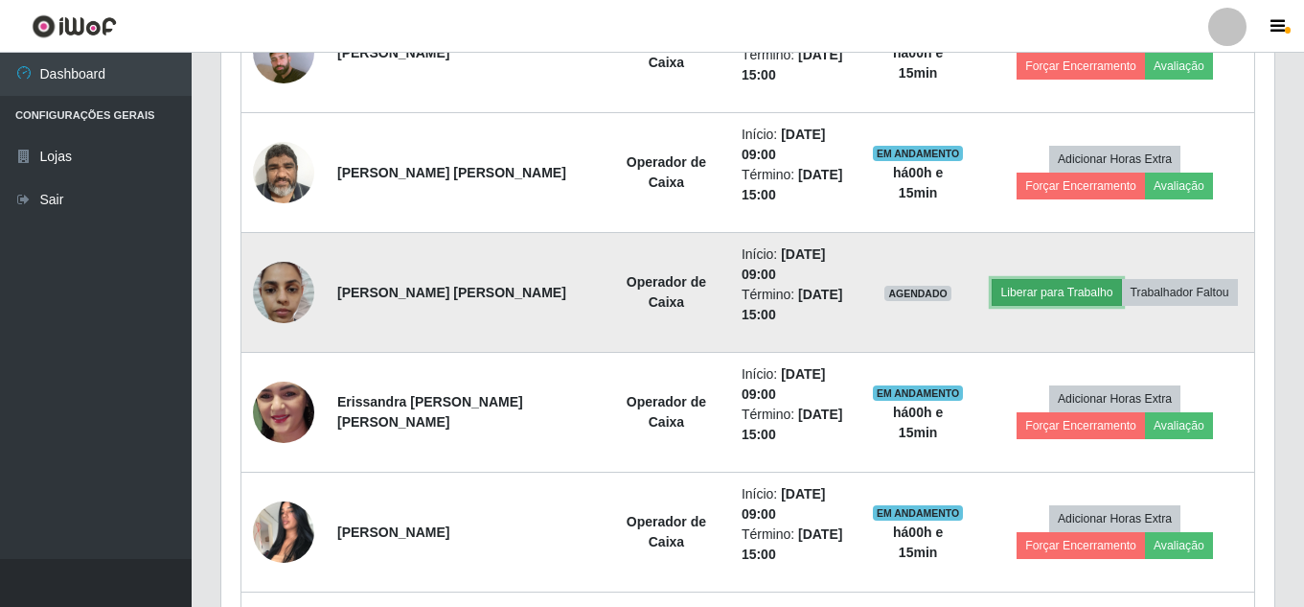
click at [1061, 288] on button "Liberar para Trabalho" at bounding box center [1056, 292] width 129 height 27
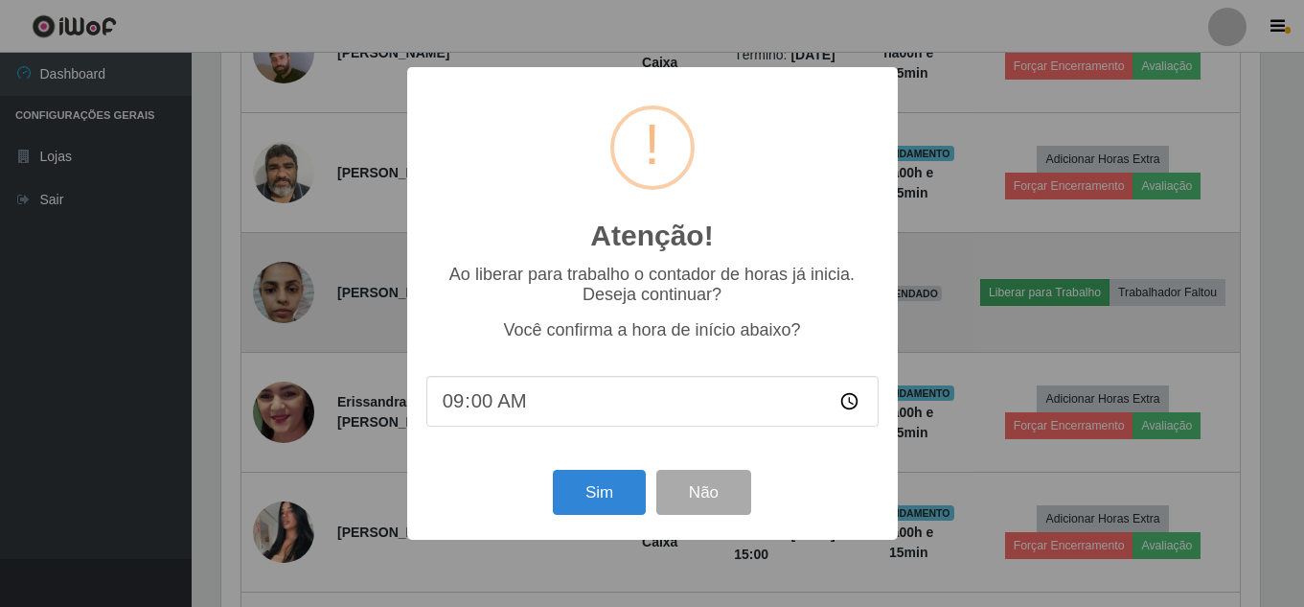
scroll to position [398, 1044]
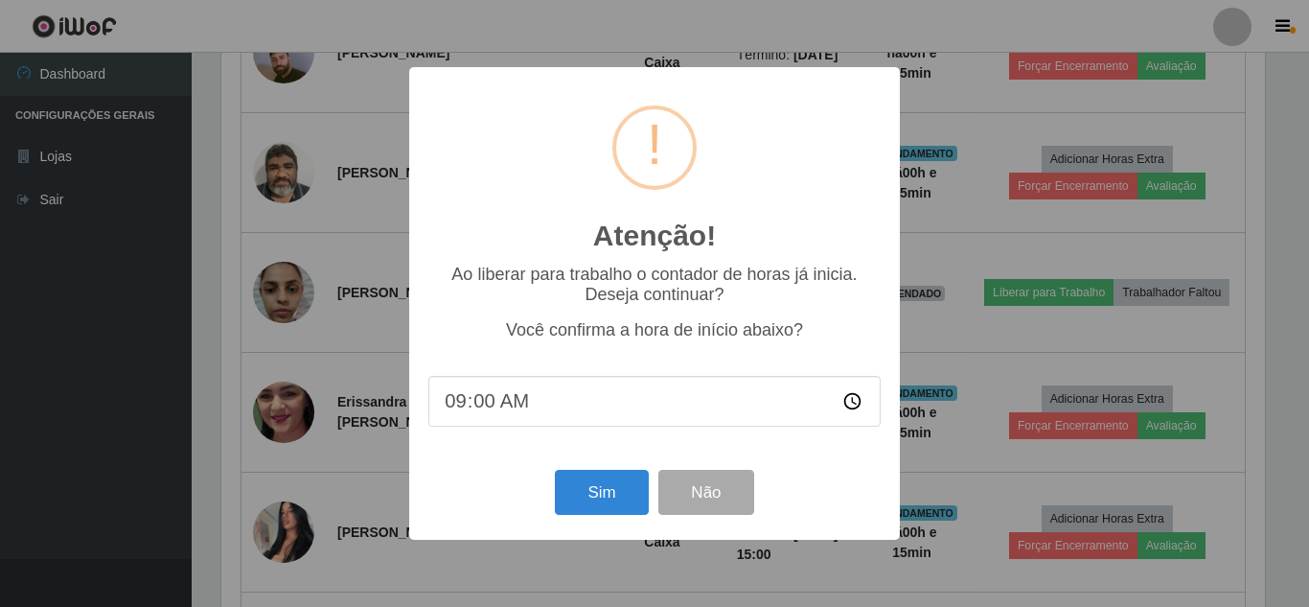
click at [487, 403] on input "09:00" at bounding box center [654, 401] width 452 height 51
type input "09:15"
click at [597, 497] on button "Sim" at bounding box center [601, 492] width 93 height 45
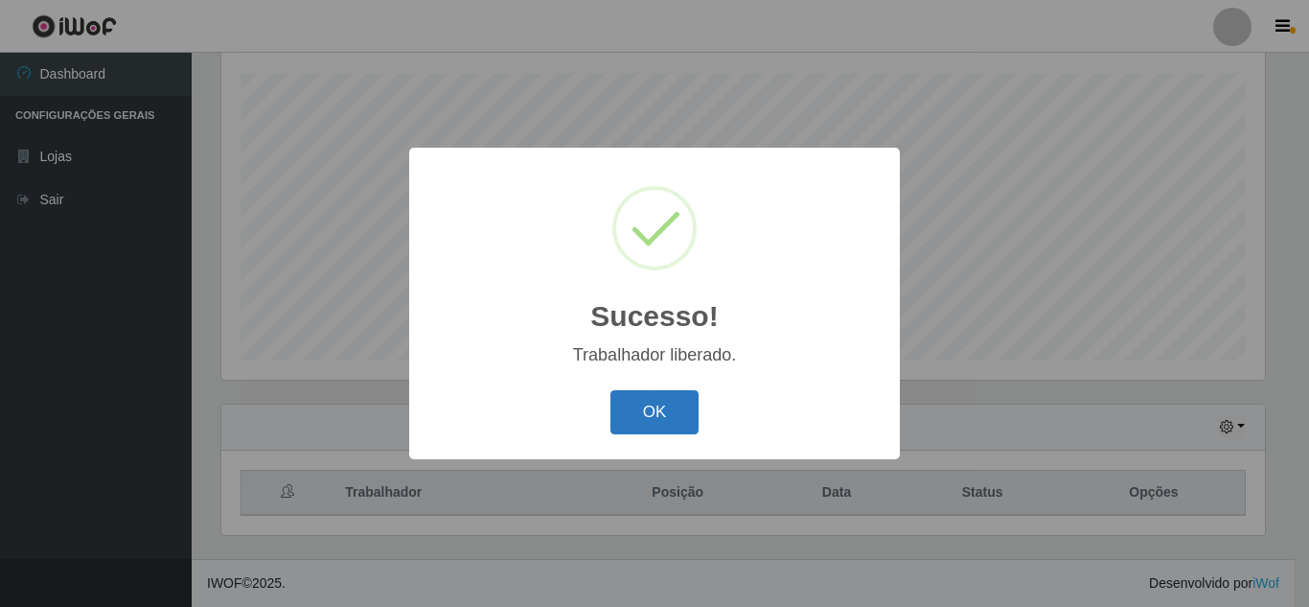
click at [647, 419] on button "OK" at bounding box center [654, 412] width 89 height 45
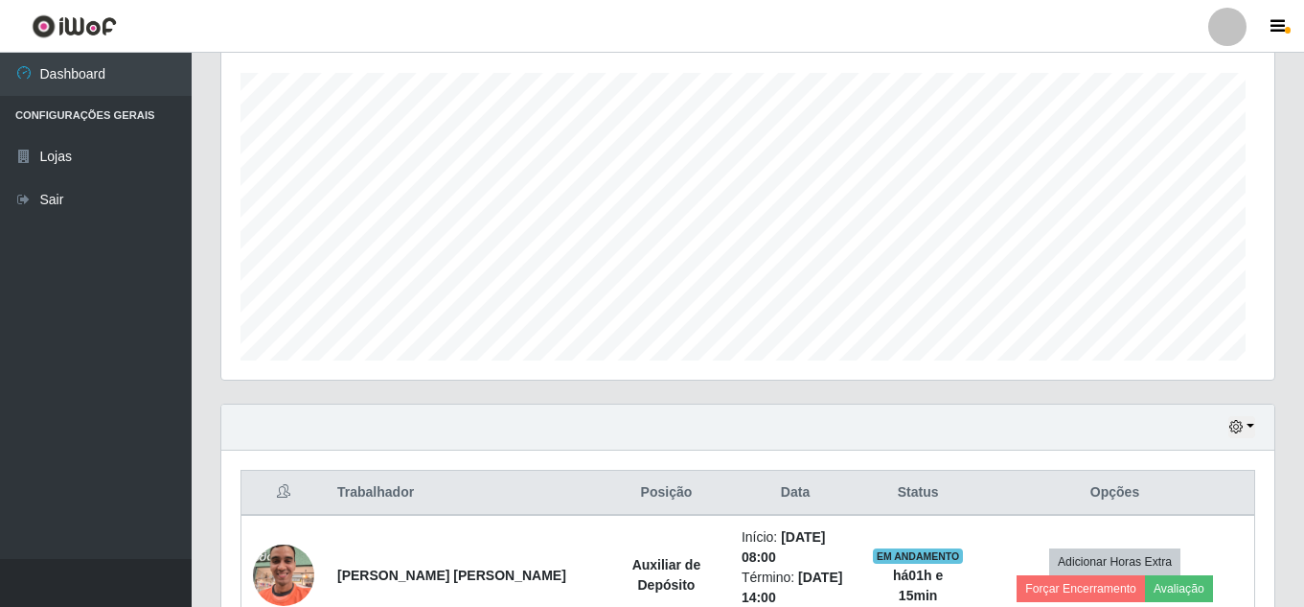
scroll to position [398, 1053]
